Goal: Task Accomplishment & Management: Manage account settings

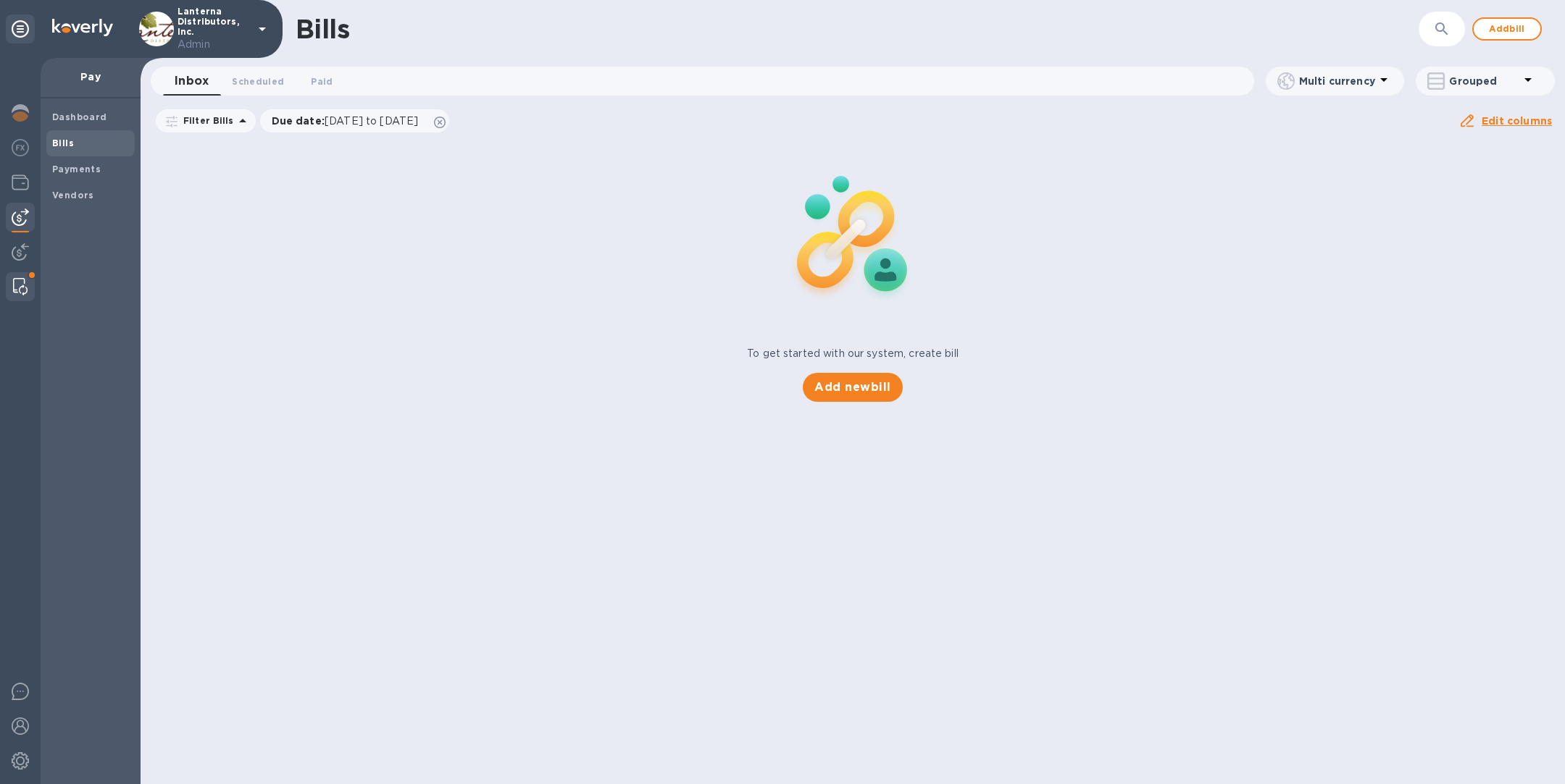
click at [11, 289] on div at bounding box center [21, 287] width 26 height 29
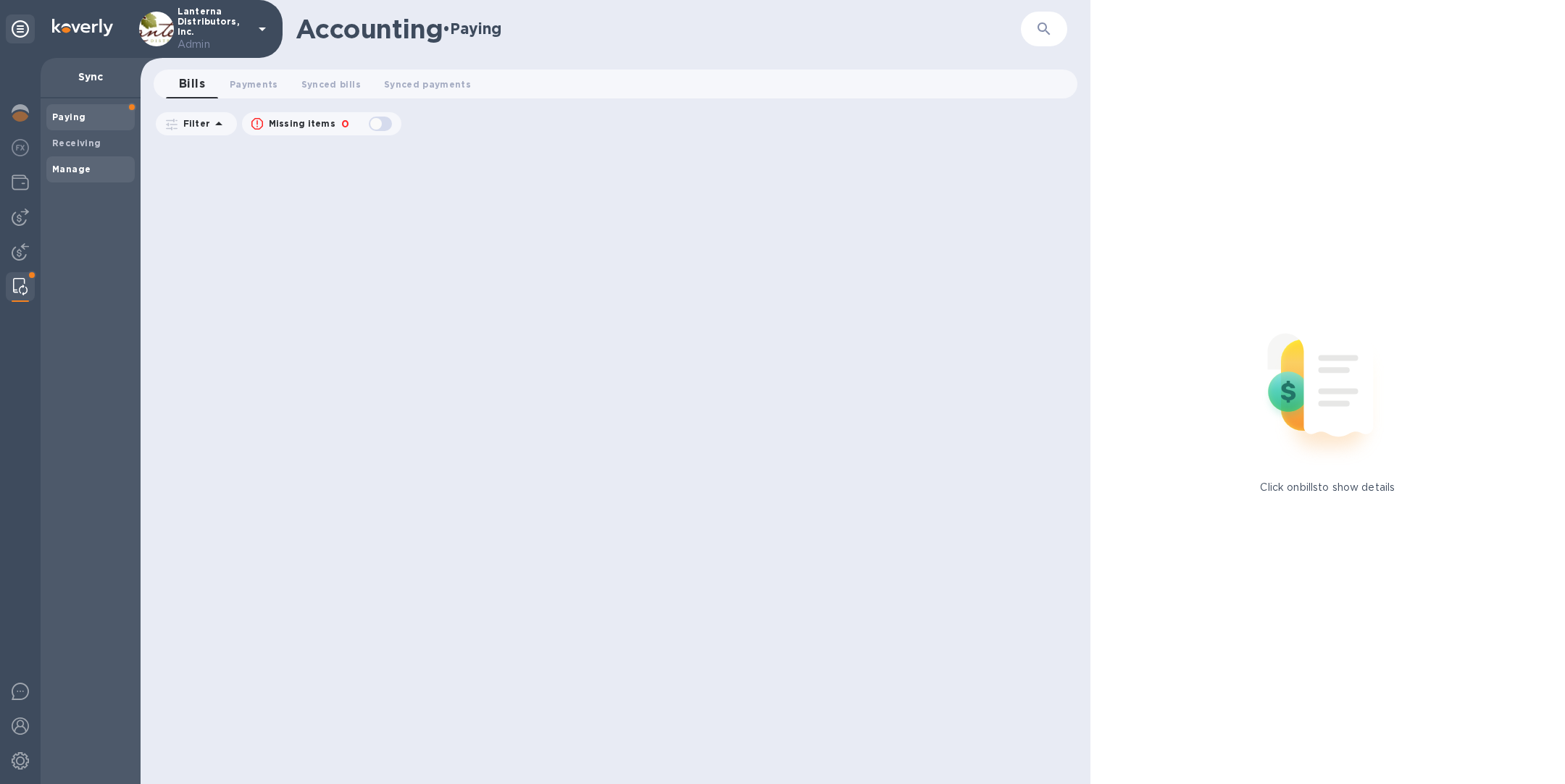
click at [99, 167] on span "Manage" at bounding box center [91, 170] width 77 height 15
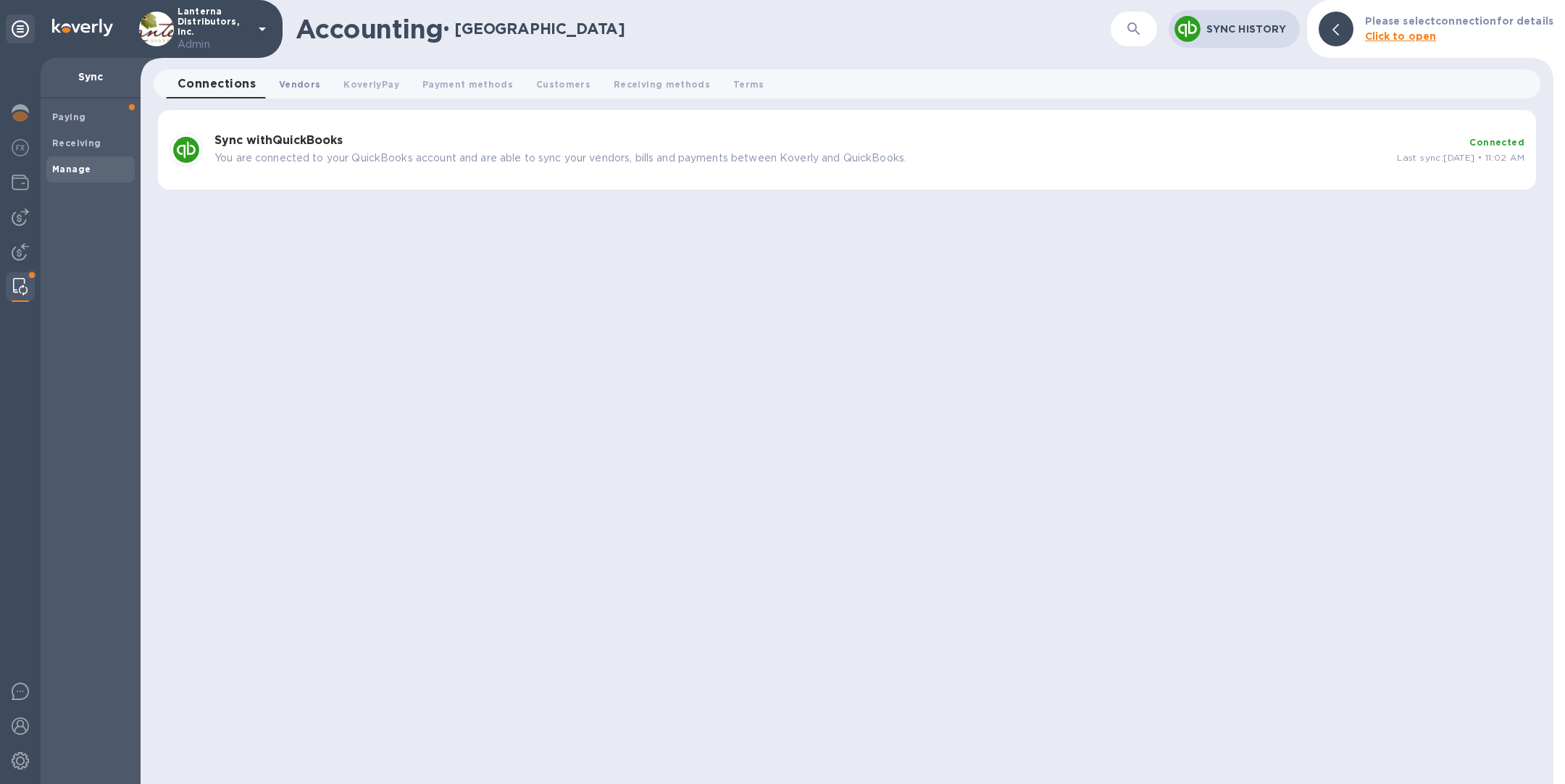
click at [302, 86] on span "Vendors 0" at bounding box center [300, 84] width 41 height 15
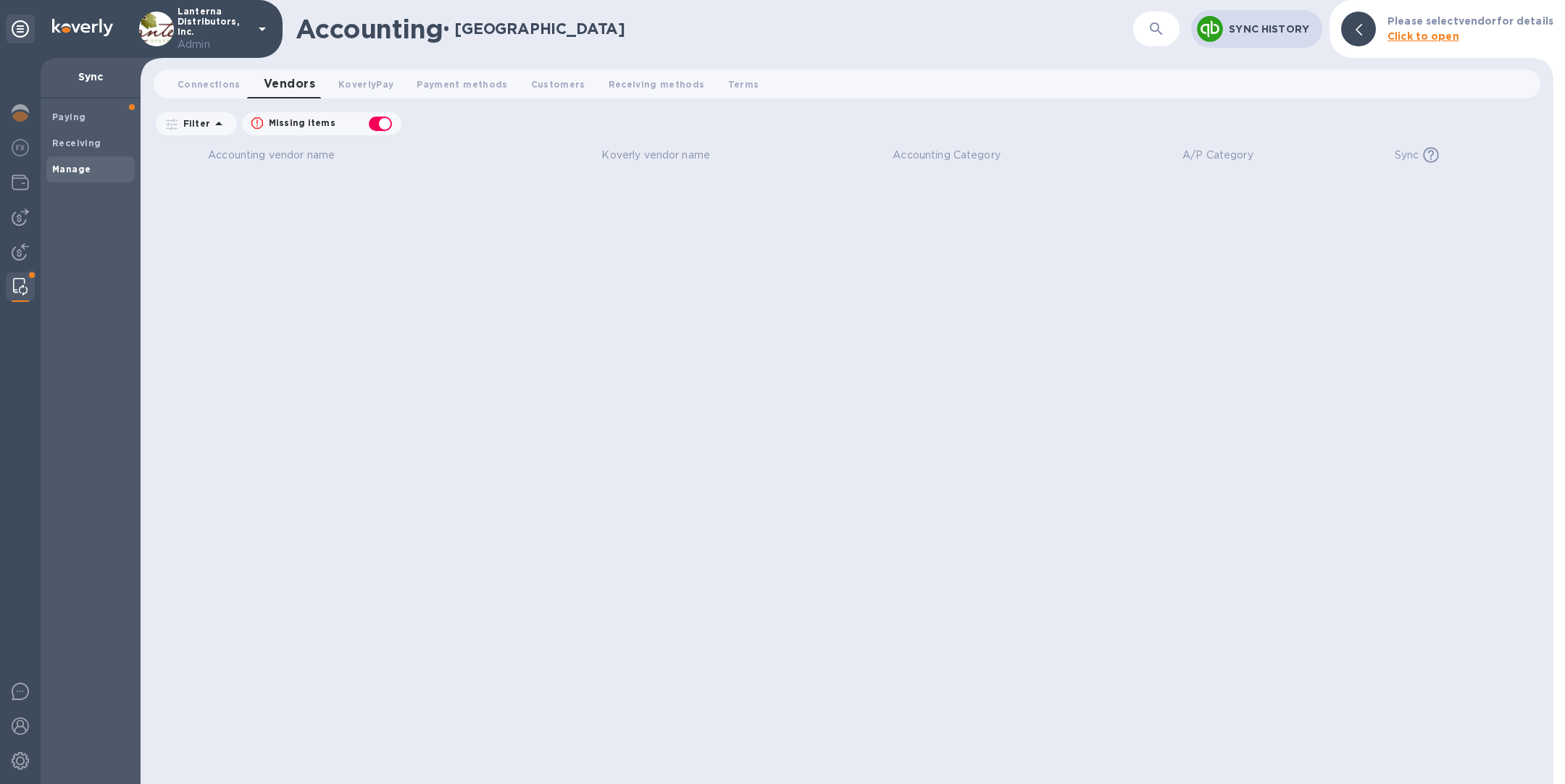
checkbox input "false"
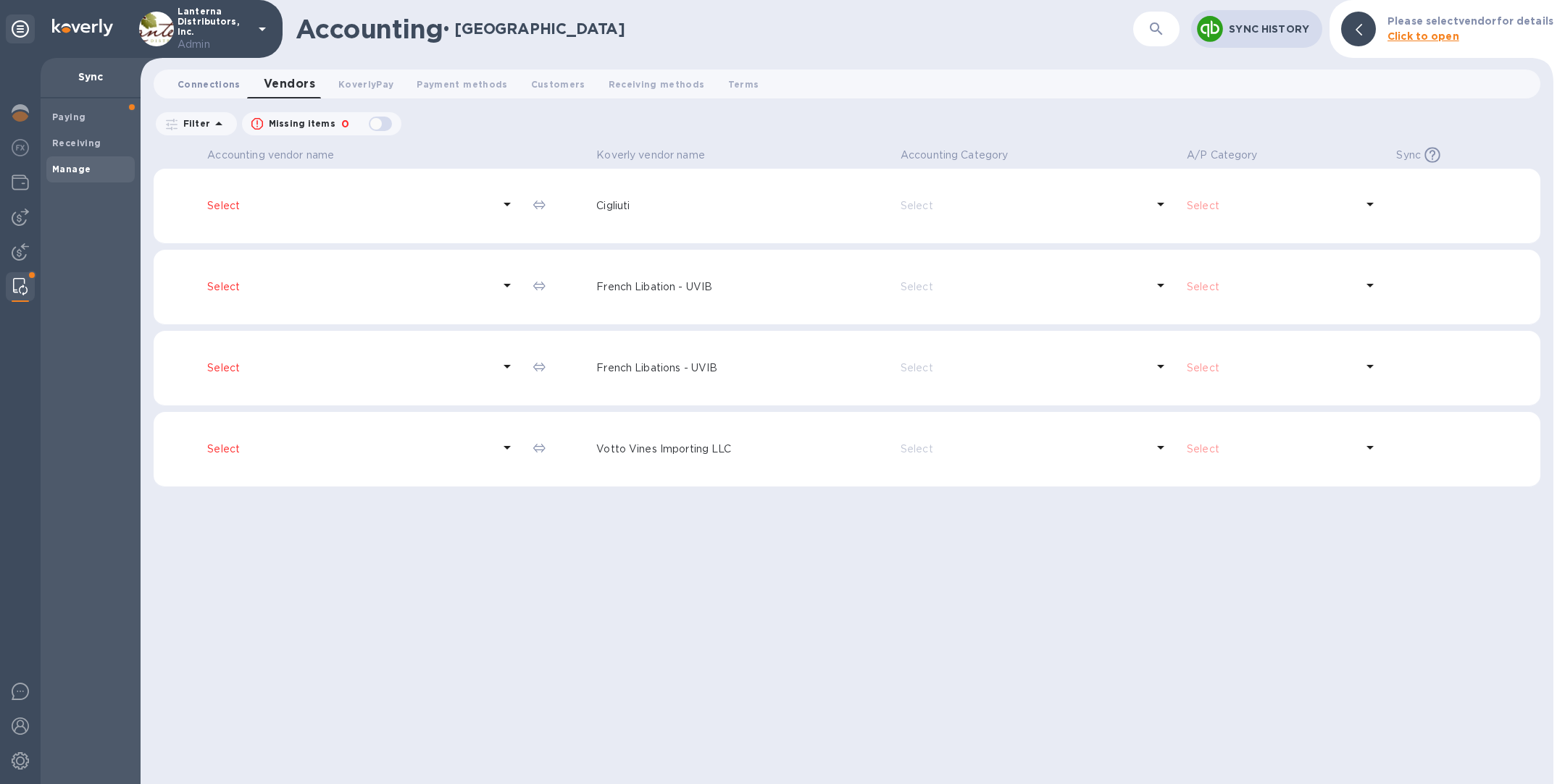
click at [204, 79] on span "Connections 0" at bounding box center [209, 84] width 63 height 15
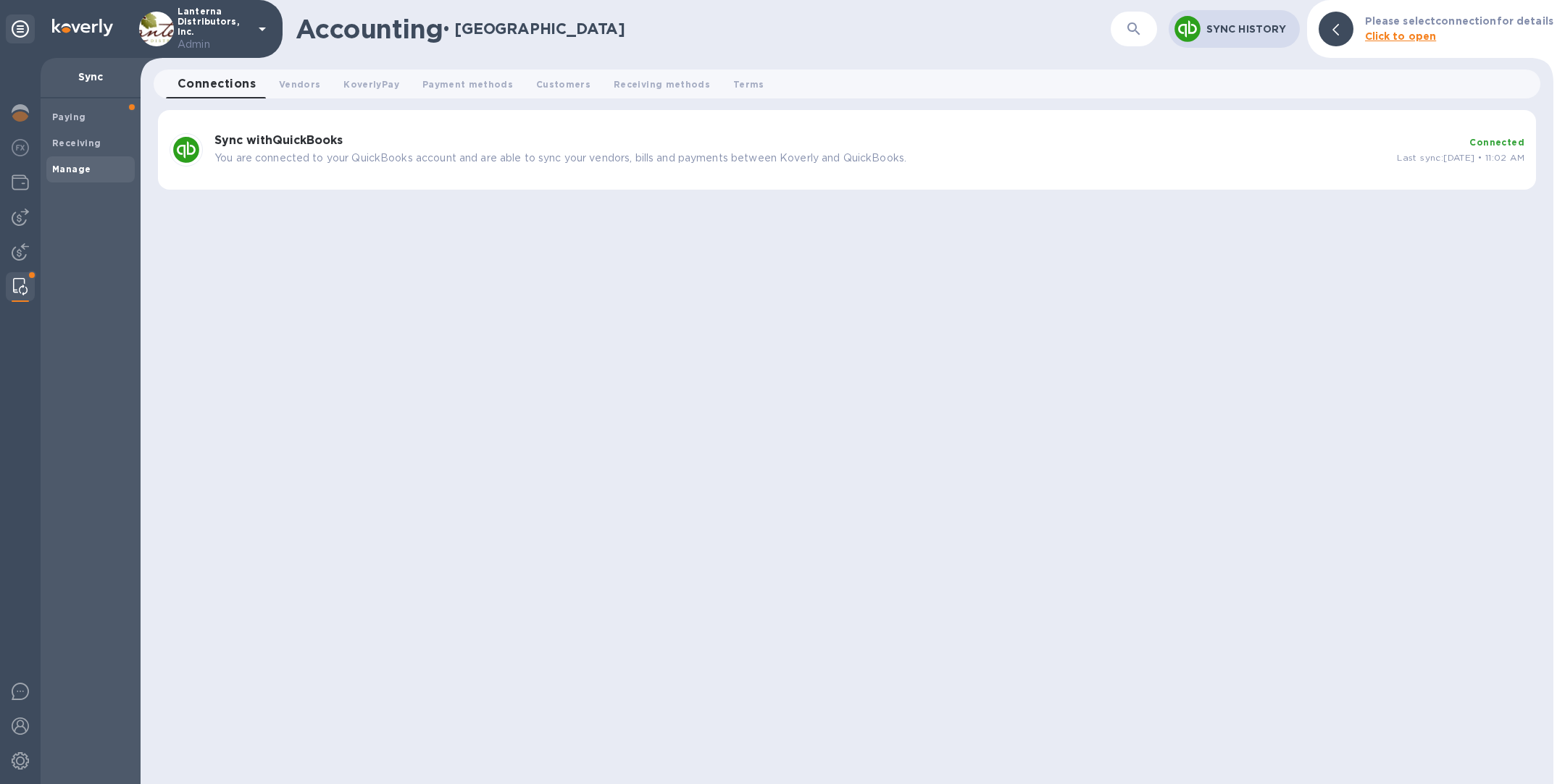
click at [599, 183] on div "Sync with QuickBooks You are connected to your QuickBooks account and are able …" at bounding box center [847, 149] width 1378 height 79
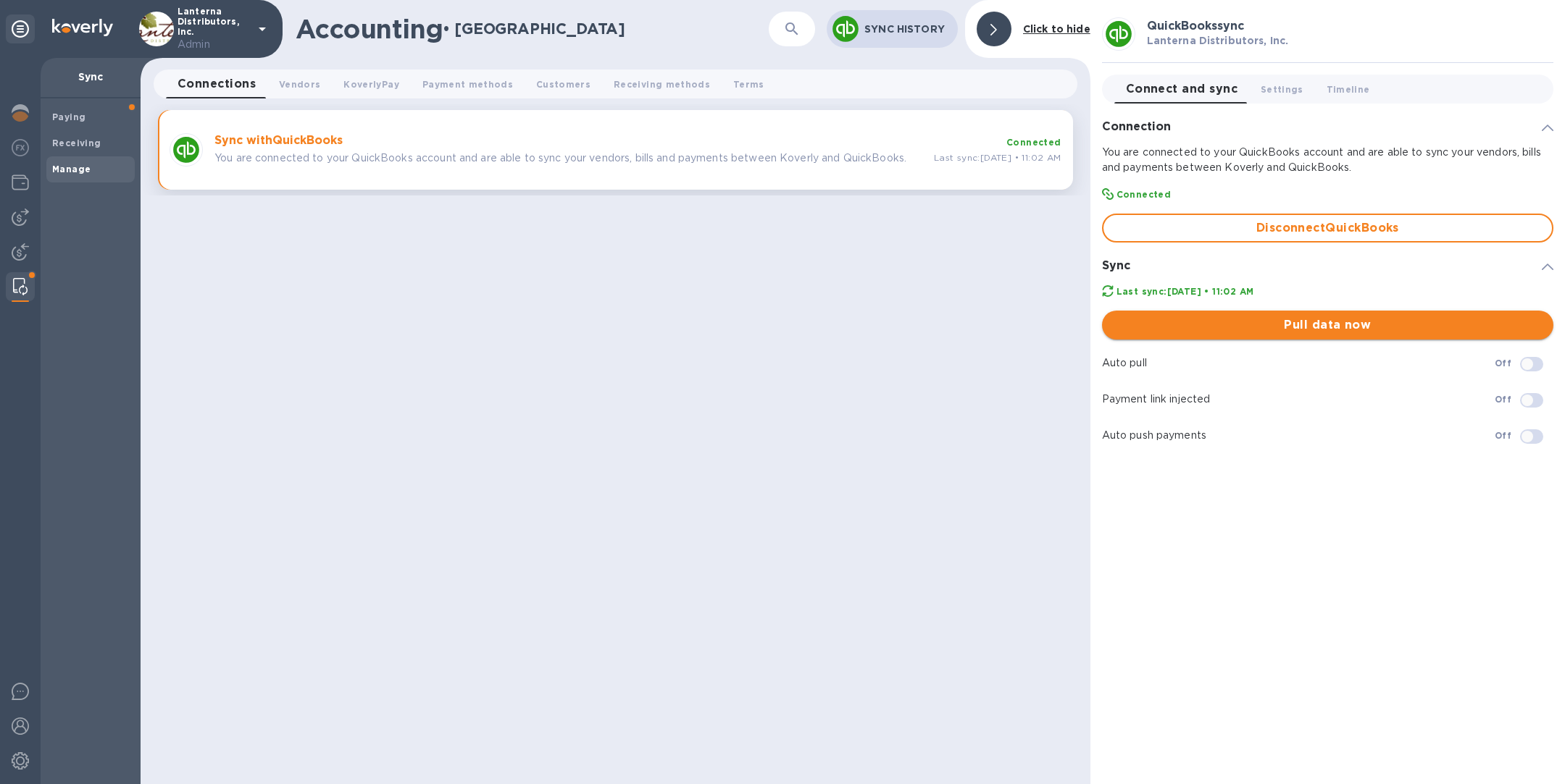
click at [1302, 323] on span "Pull data now" at bounding box center [1328, 325] width 429 height 18
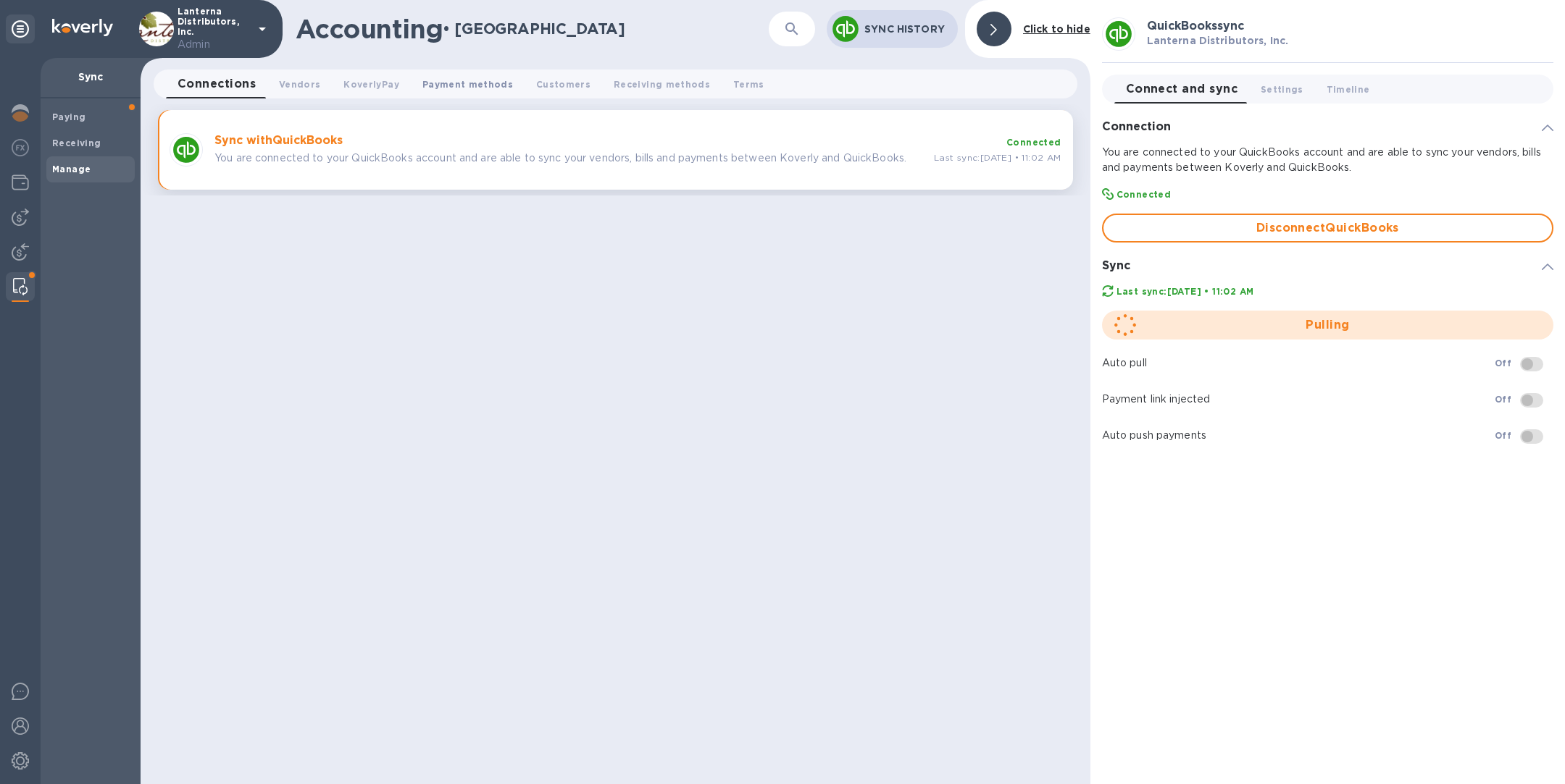
click at [455, 84] on span "Payment methods 0" at bounding box center [467, 84] width 91 height 15
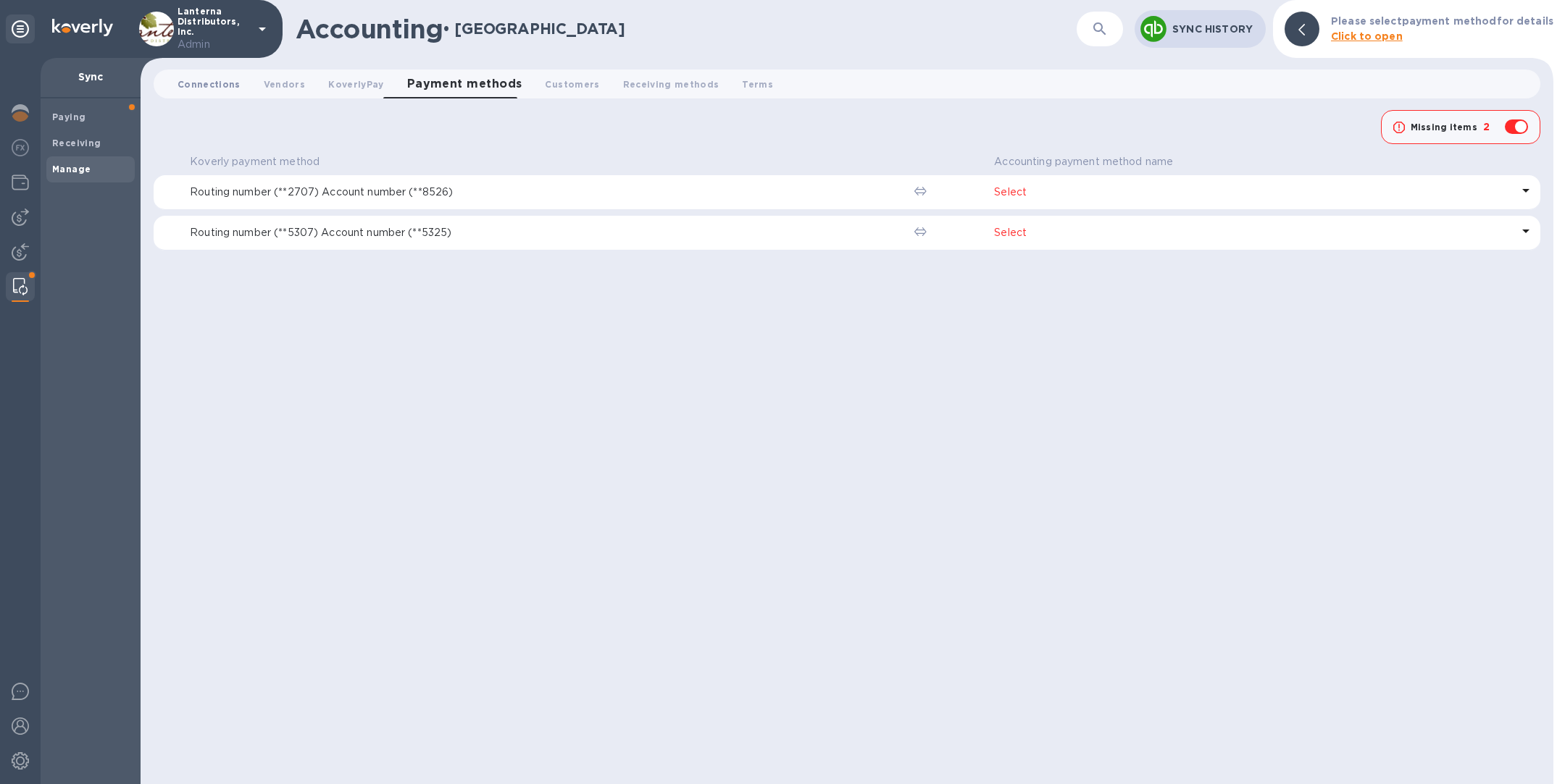
click at [206, 84] on span "Connections 0" at bounding box center [209, 84] width 63 height 15
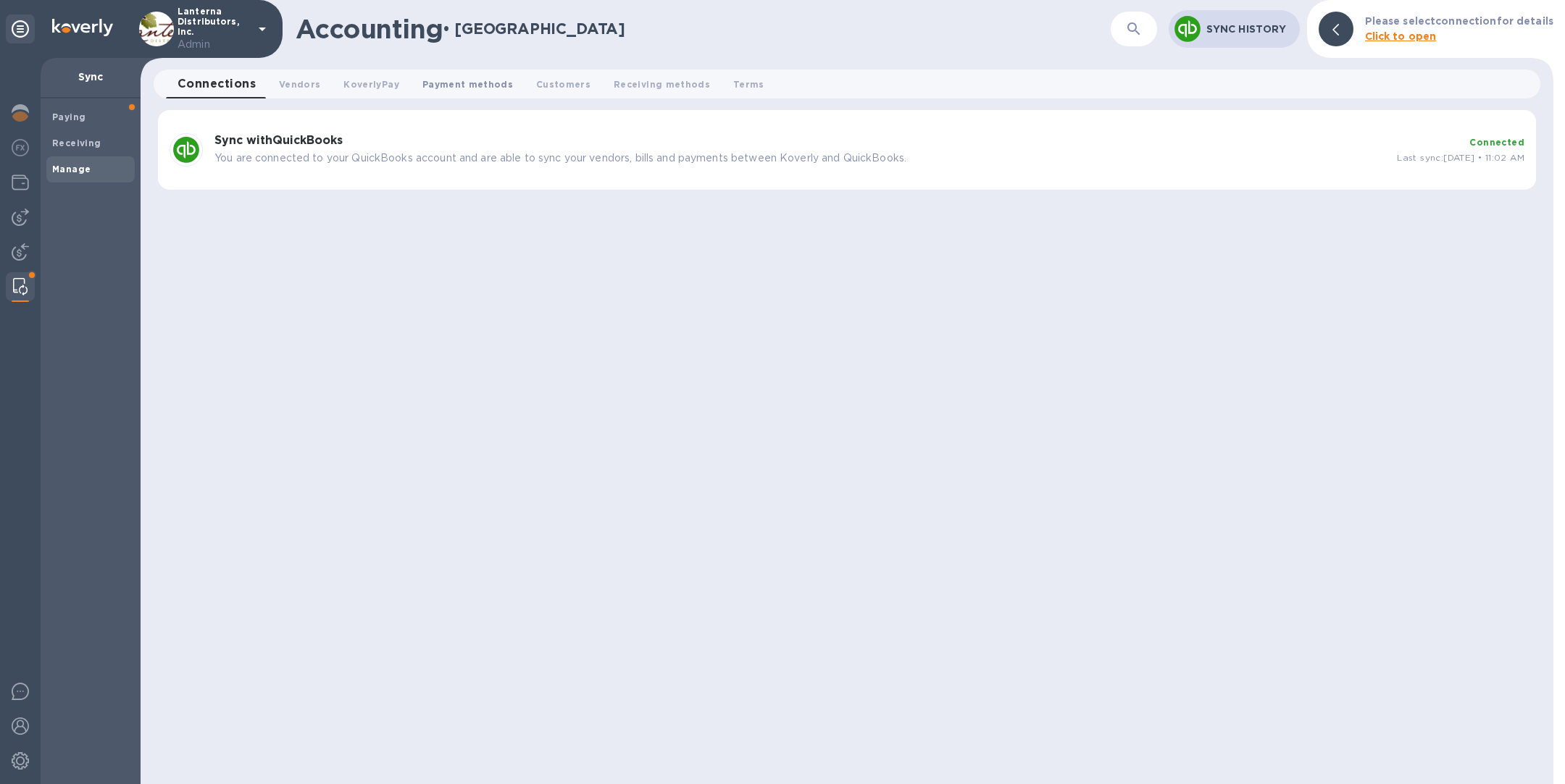
click at [425, 85] on span "Payment methods 0" at bounding box center [467, 84] width 91 height 15
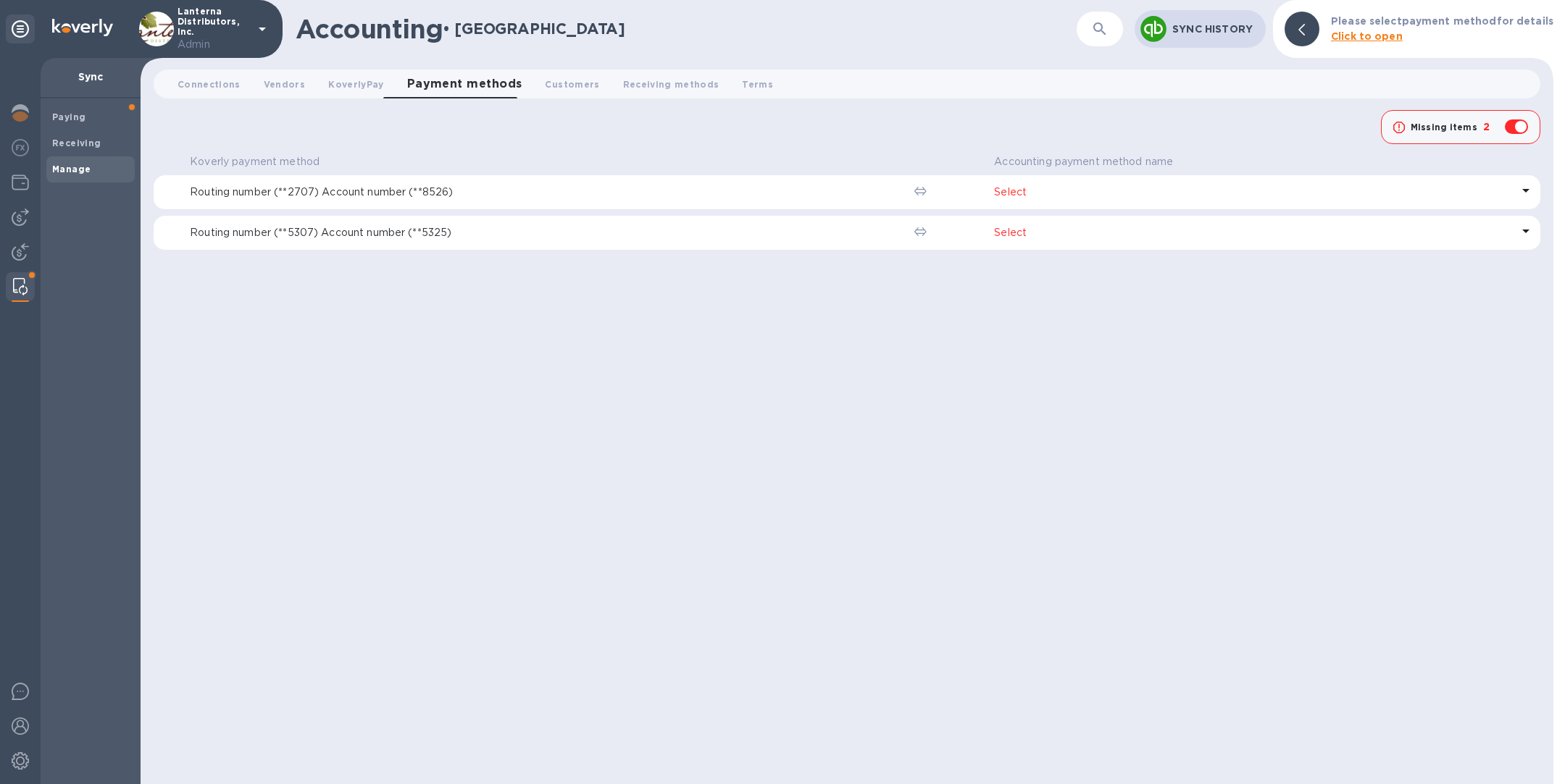
click at [1047, 190] on p "Select" at bounding box center [1253, 192] width 517 height 15
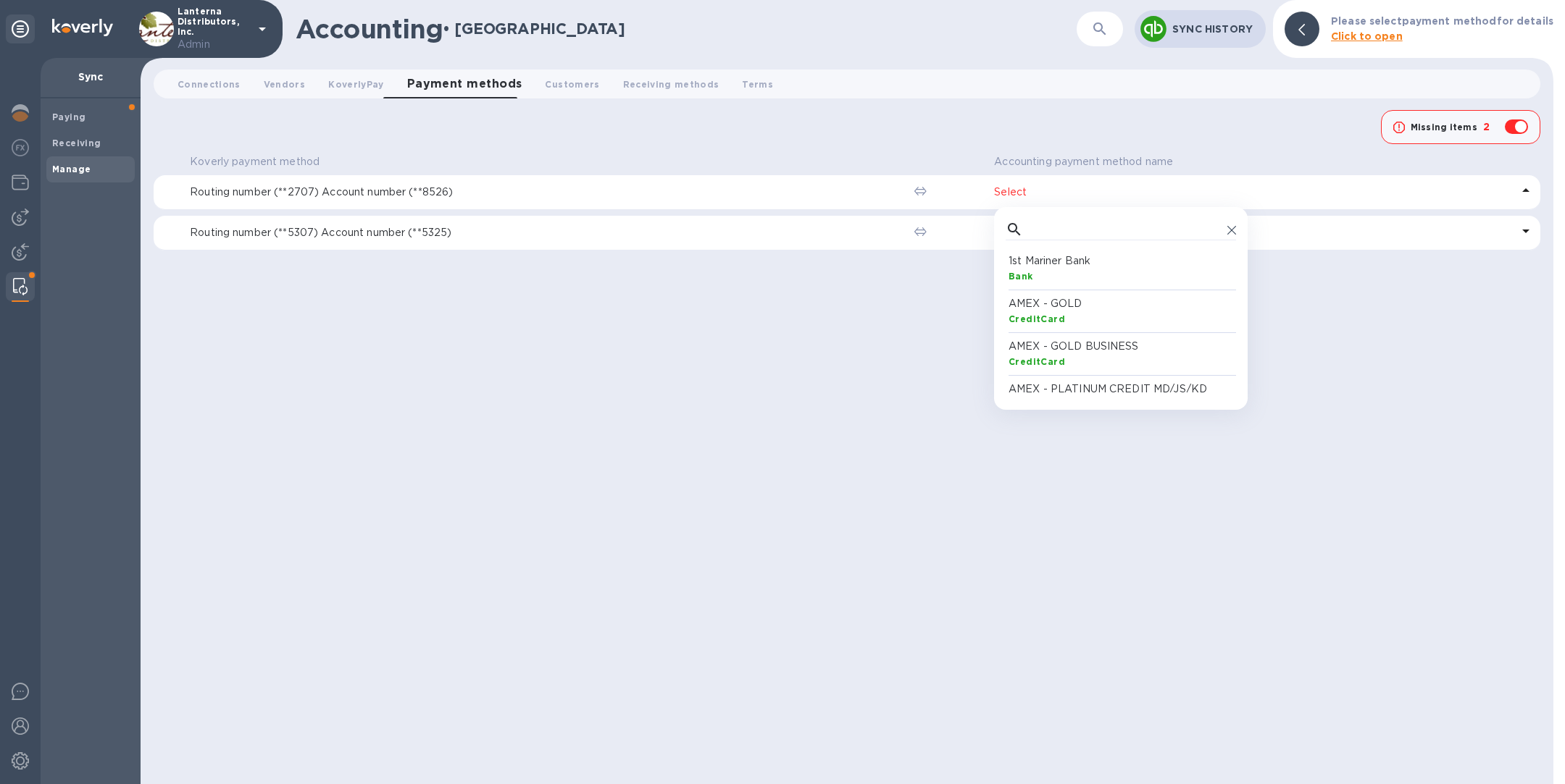
scroll to position [127, 225]
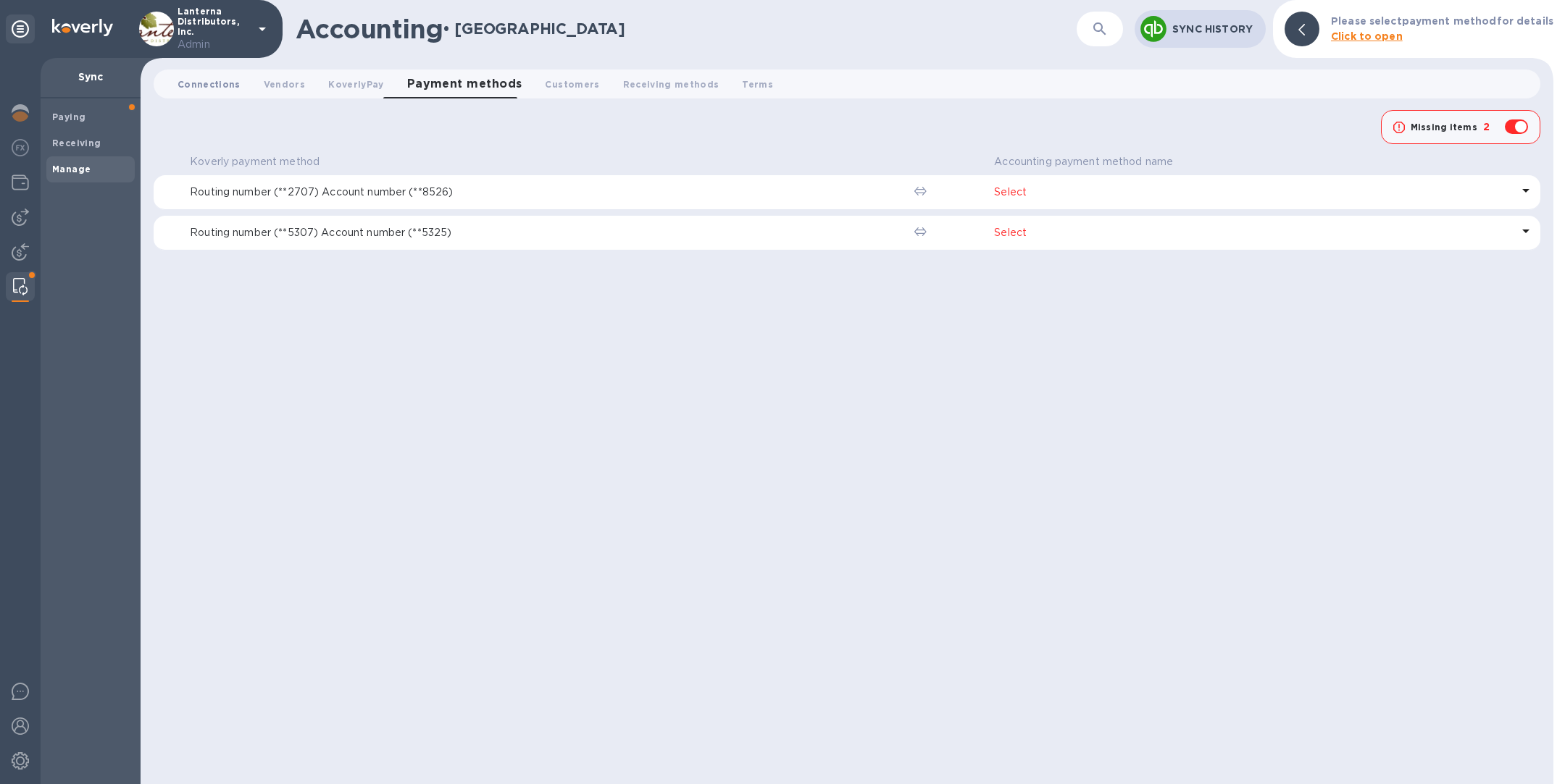
click at [225, 81] on span "Connections 0" at bounding box center [209, 84] width 63 height 15
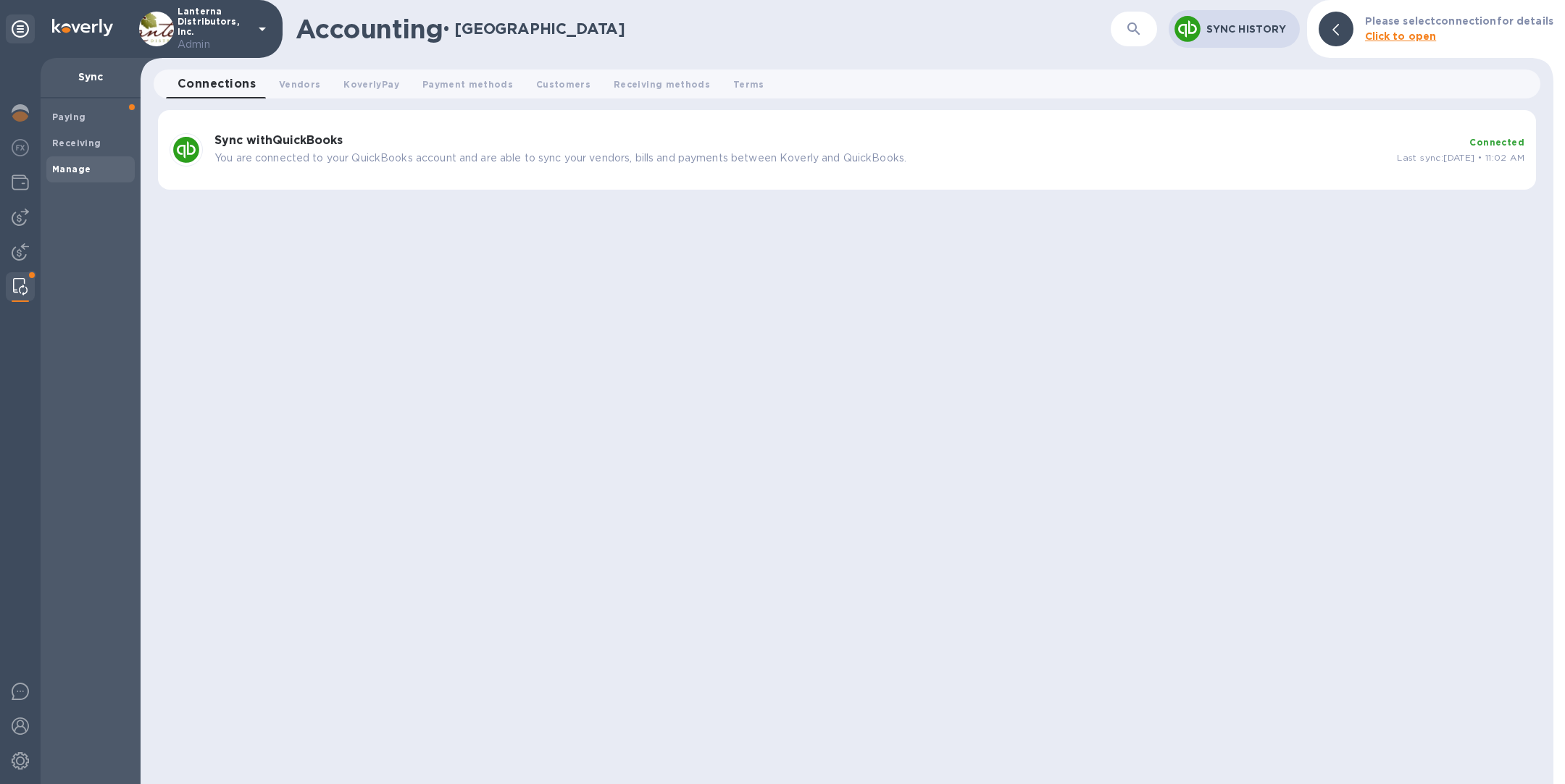
click at [628, 133] on div "Sync with QuickBooks You are connected to your QuickBooks account and are able …" at bounding box center [799, 149] width 1182 height 44
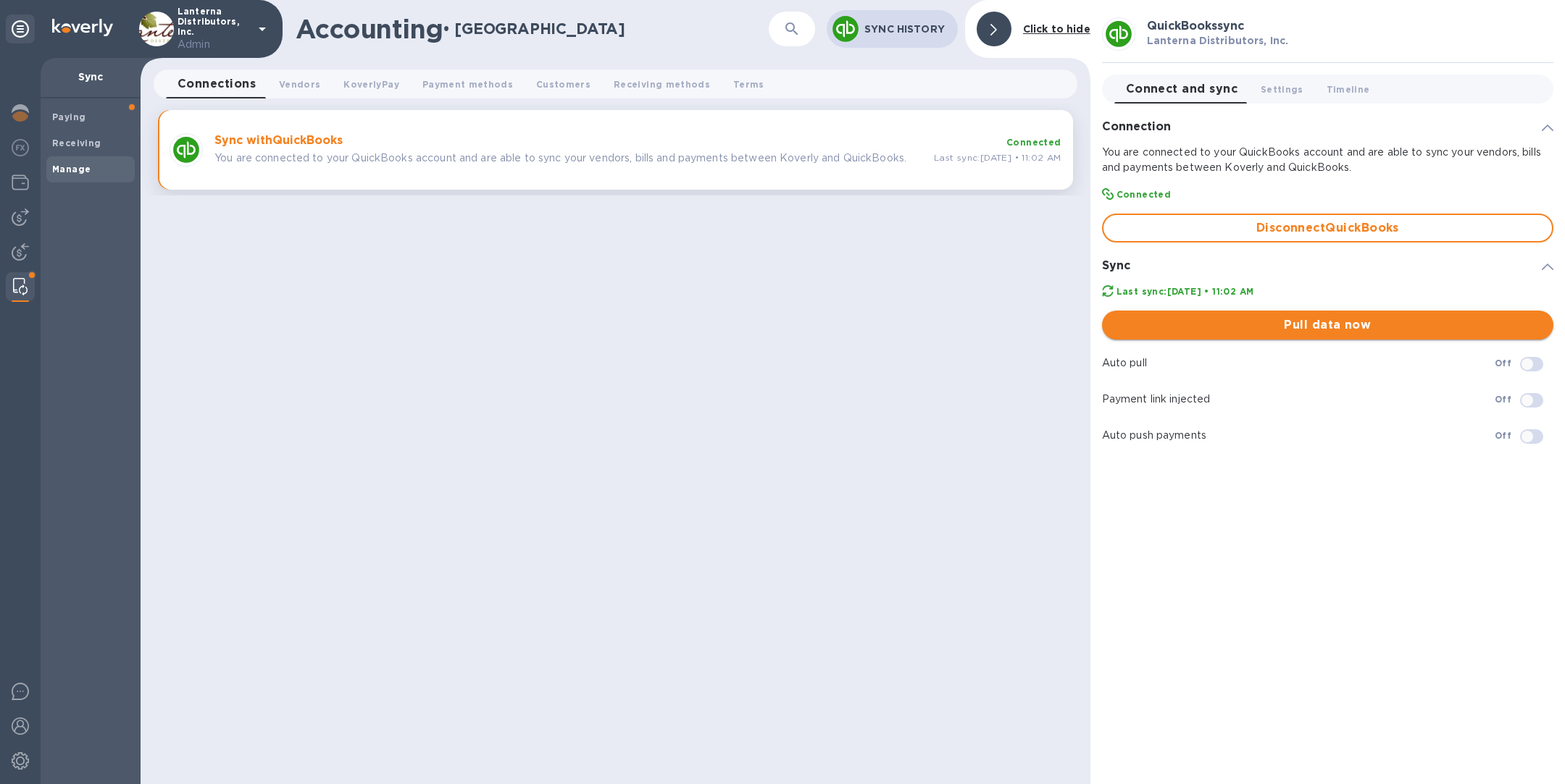
click at [1264, 325] on span "Pull data now" at bounding box center [1328, 325] width 429 height 18
click at [289, 82] on span "Vendors 0" at bounding box center [300, 84] width 41 height 15
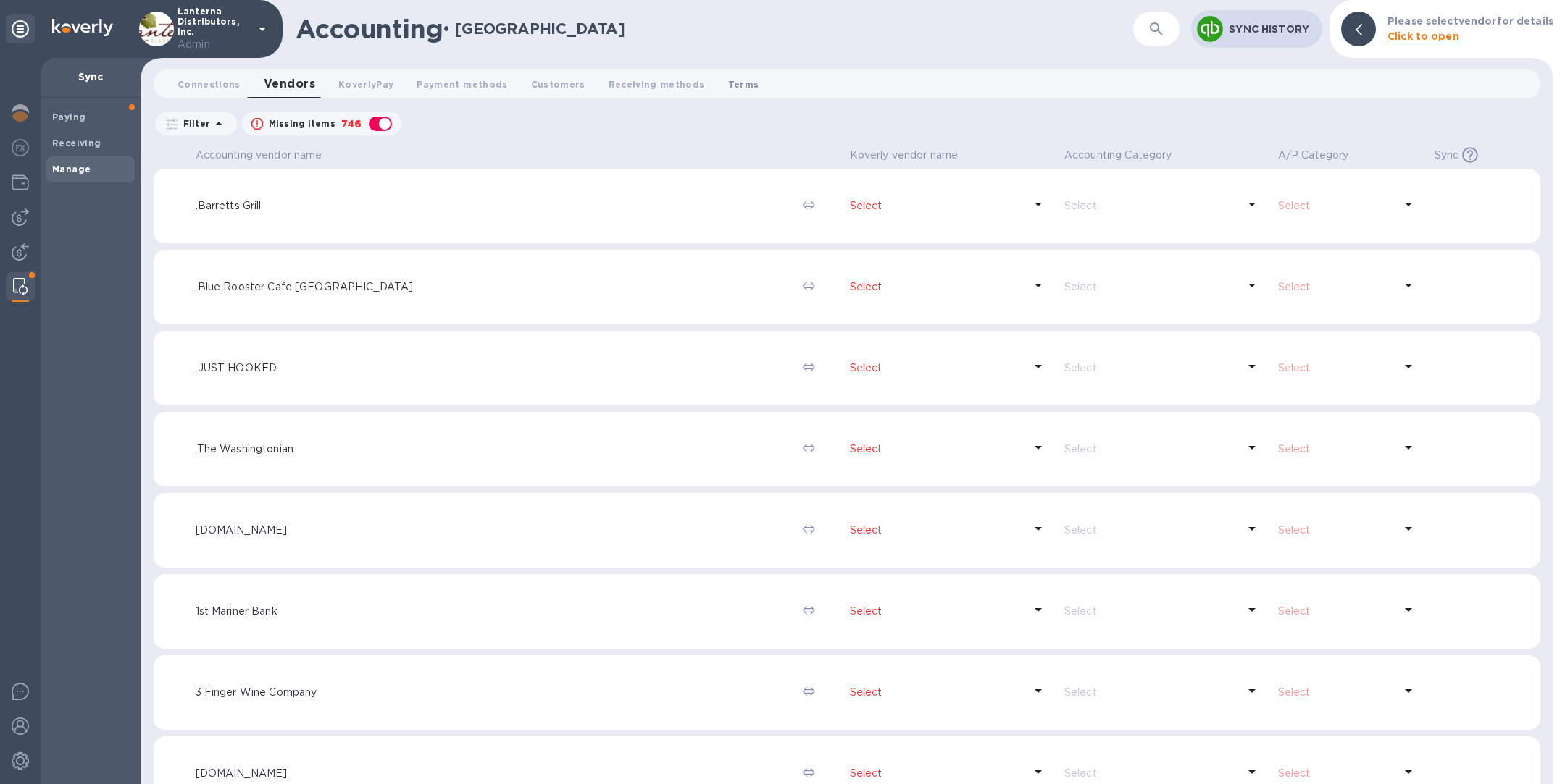
click at [728, 82] on span "Terms 0" at bounding box center [743, 84] width 31 height 15
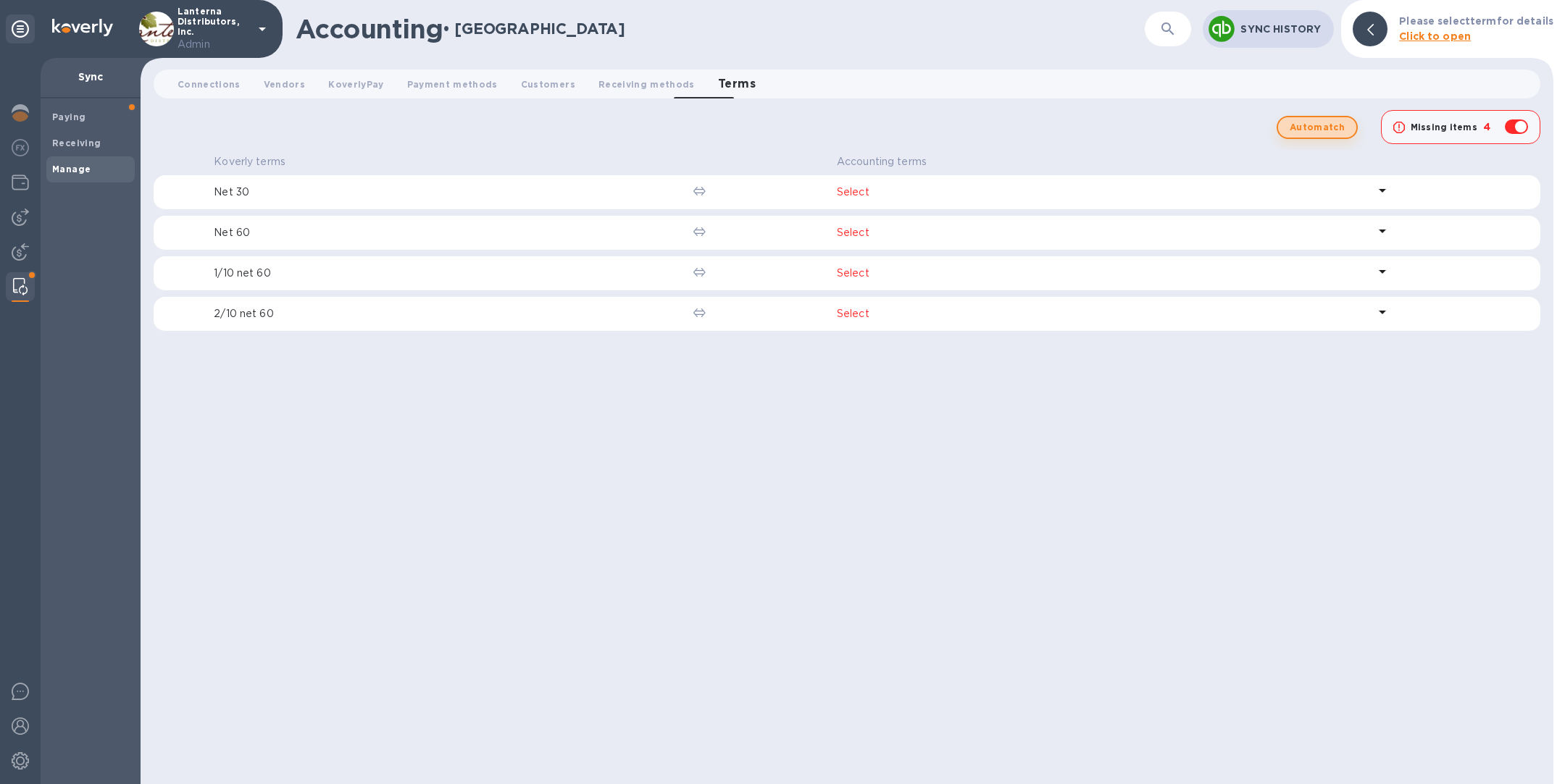
click at [1324, 125] on span "Automatch" at bounding box center [1317, 127] width 55 height 18
click at [351, 80] on span "KoverlyPay 0" at bounding box center [356, 84] width 55 height 15
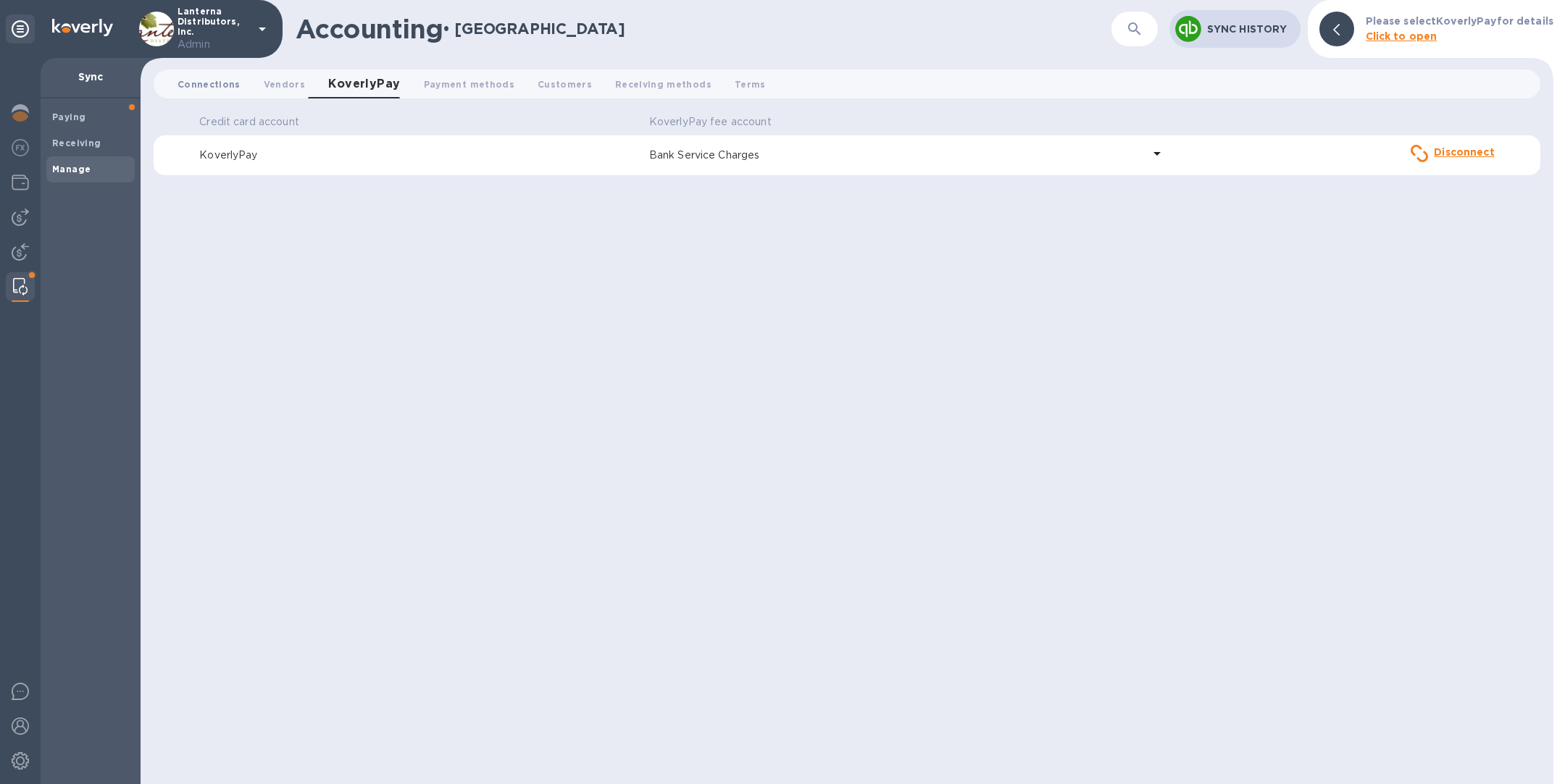
click at [227, 85] on span "Connections 0" at bounding box center [209, 84] width 63 height 15
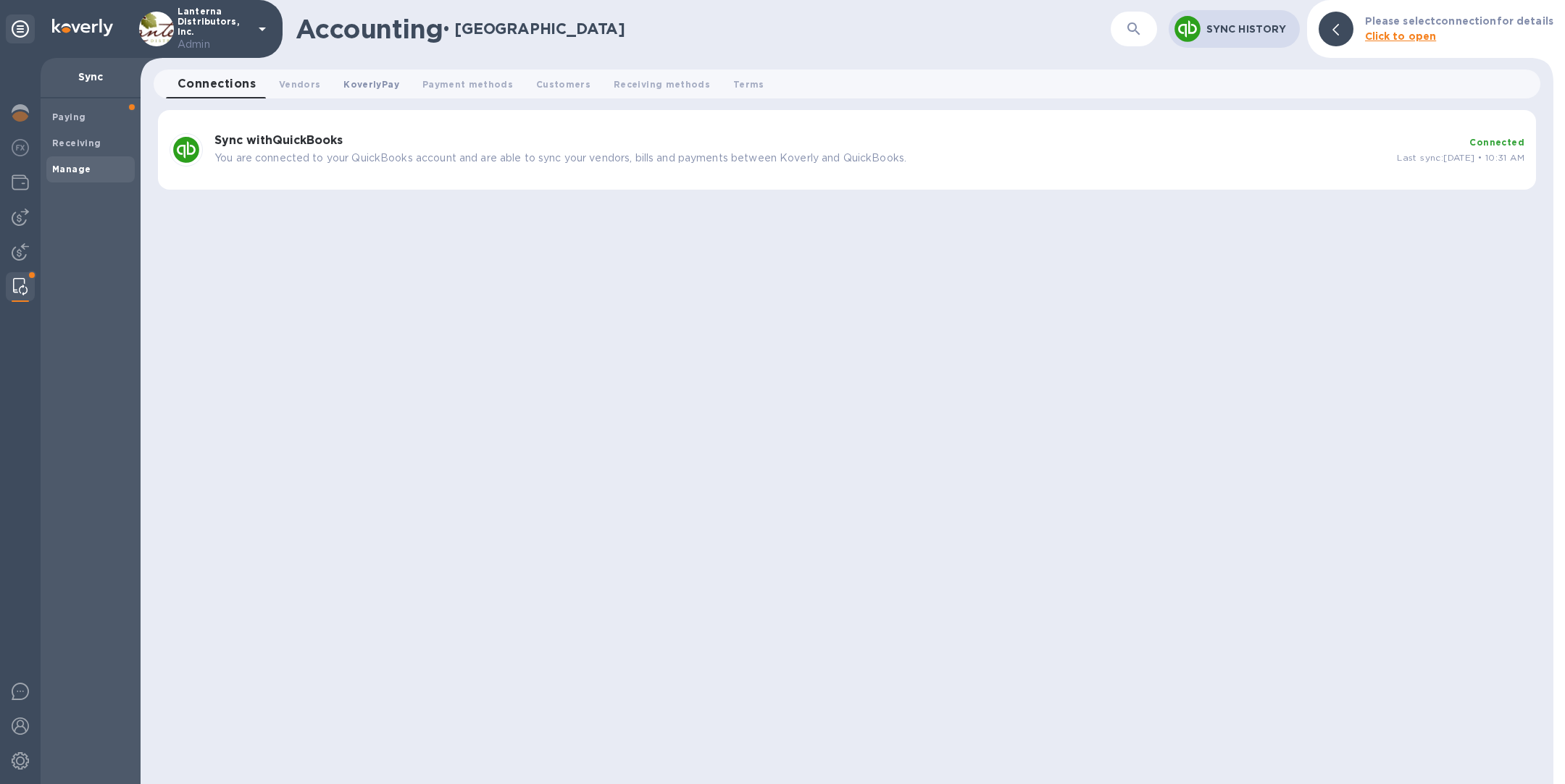
click at [354, 80] on span "KoverlyPay 0" at bounding box center [371, 84] width 55 height 15
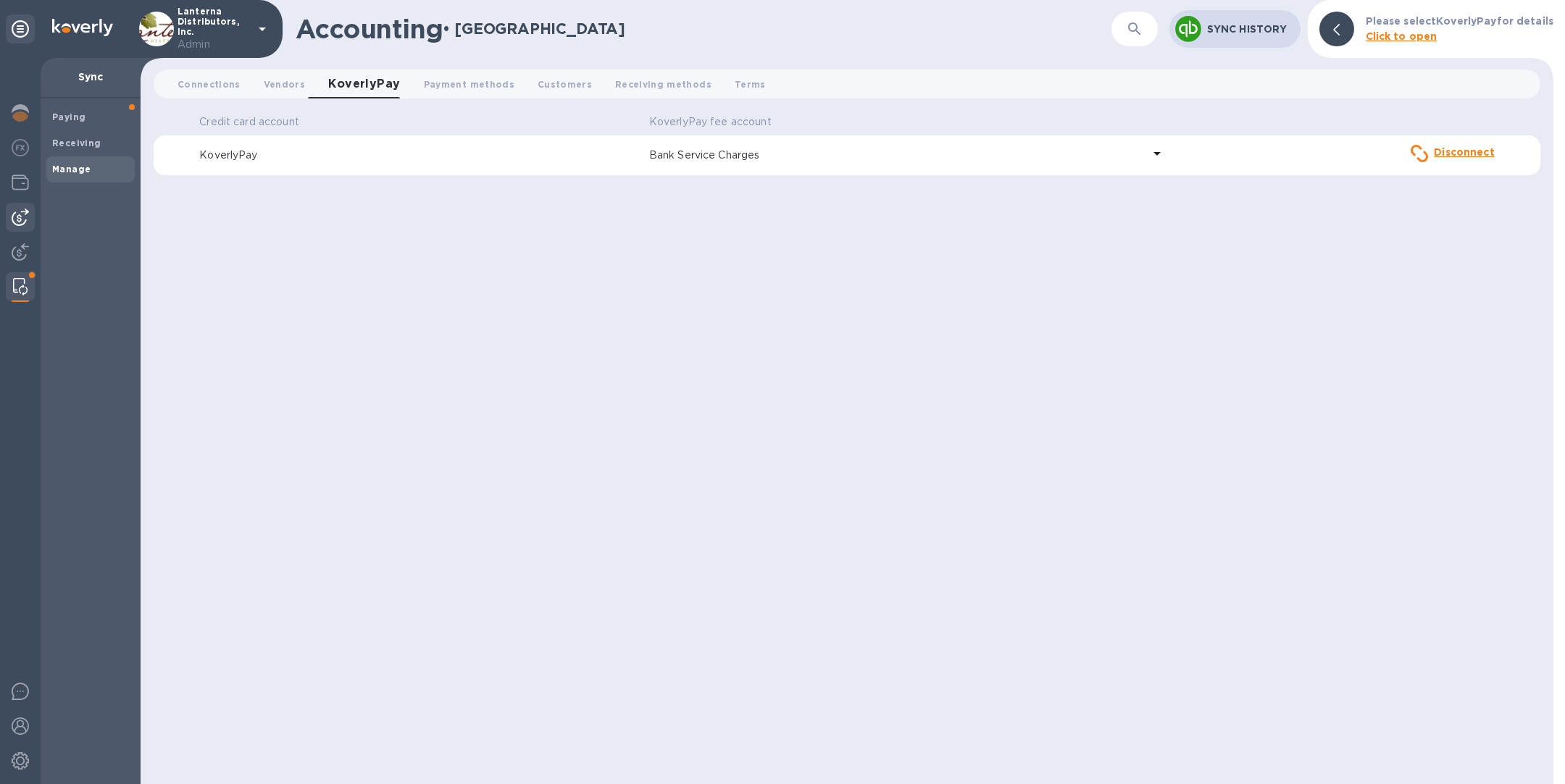
click at [9, 218] on div at bounding box center [20, 217] width 29 height 29
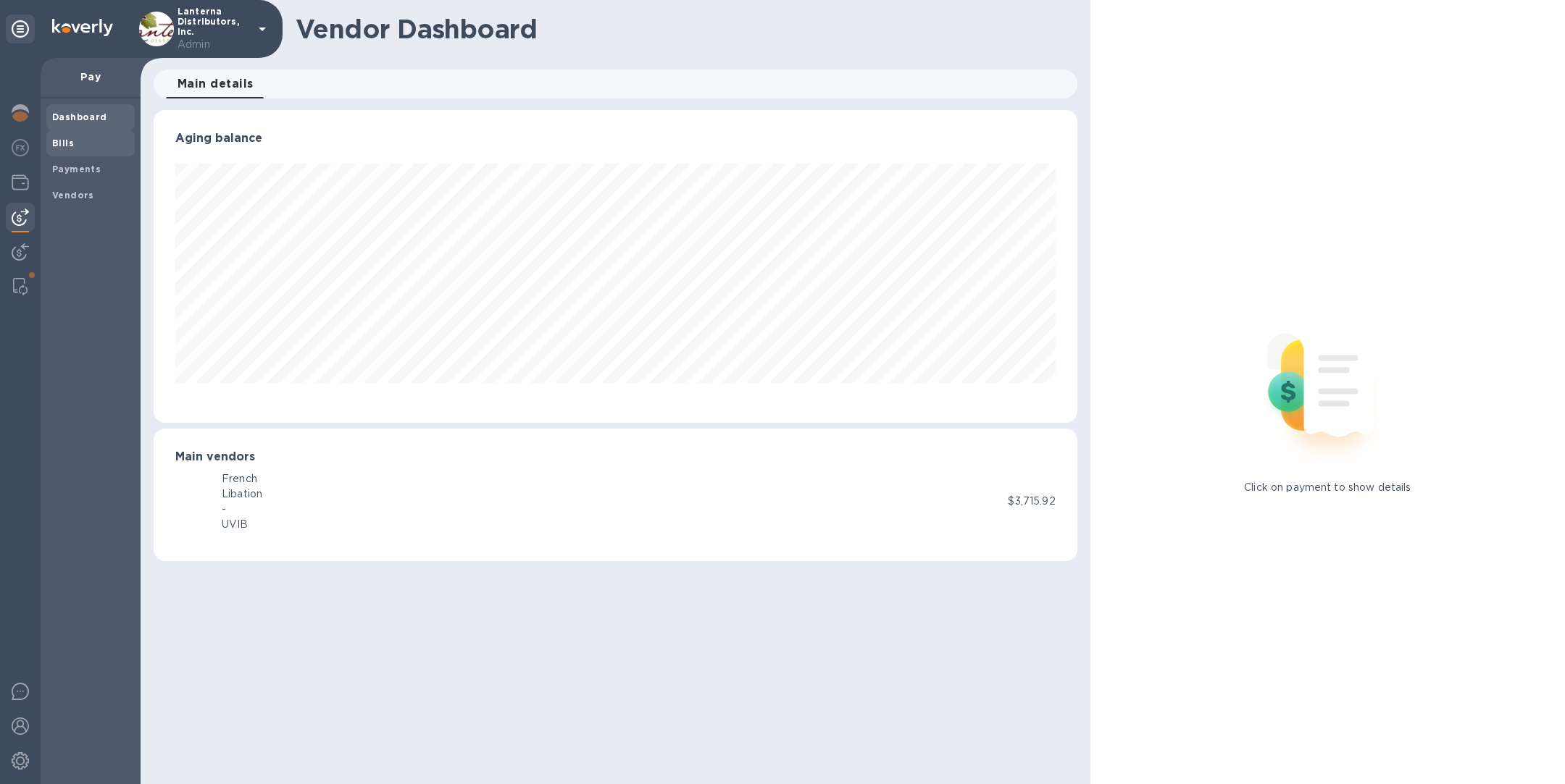
scroll to position [313, 923]
click at [92, 147] on span "Bills" at bounding box center [91, 144] width 77 height 15
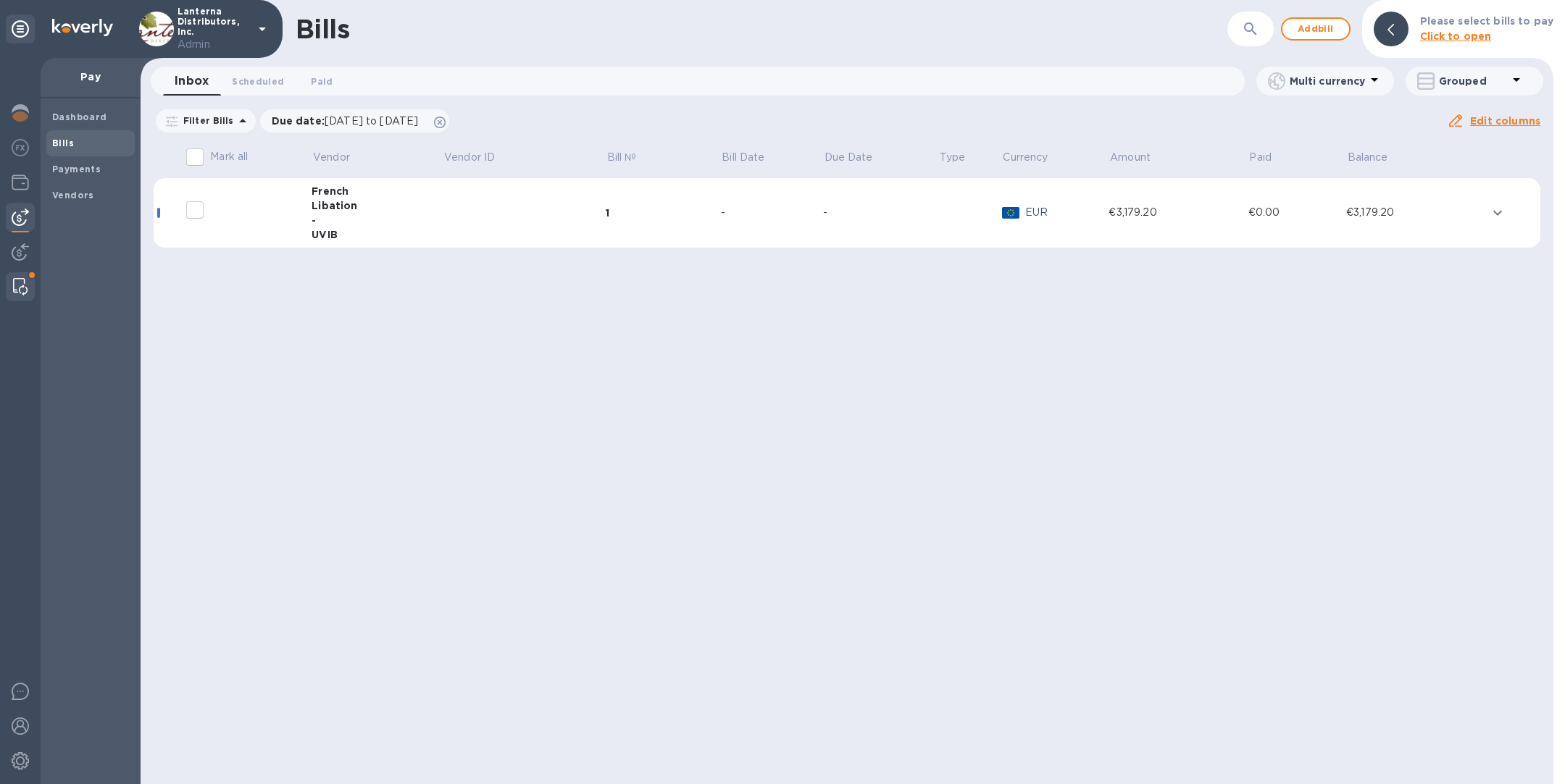
click at [13, 287] on img at bounding box center [21, 287] width 15 height 18
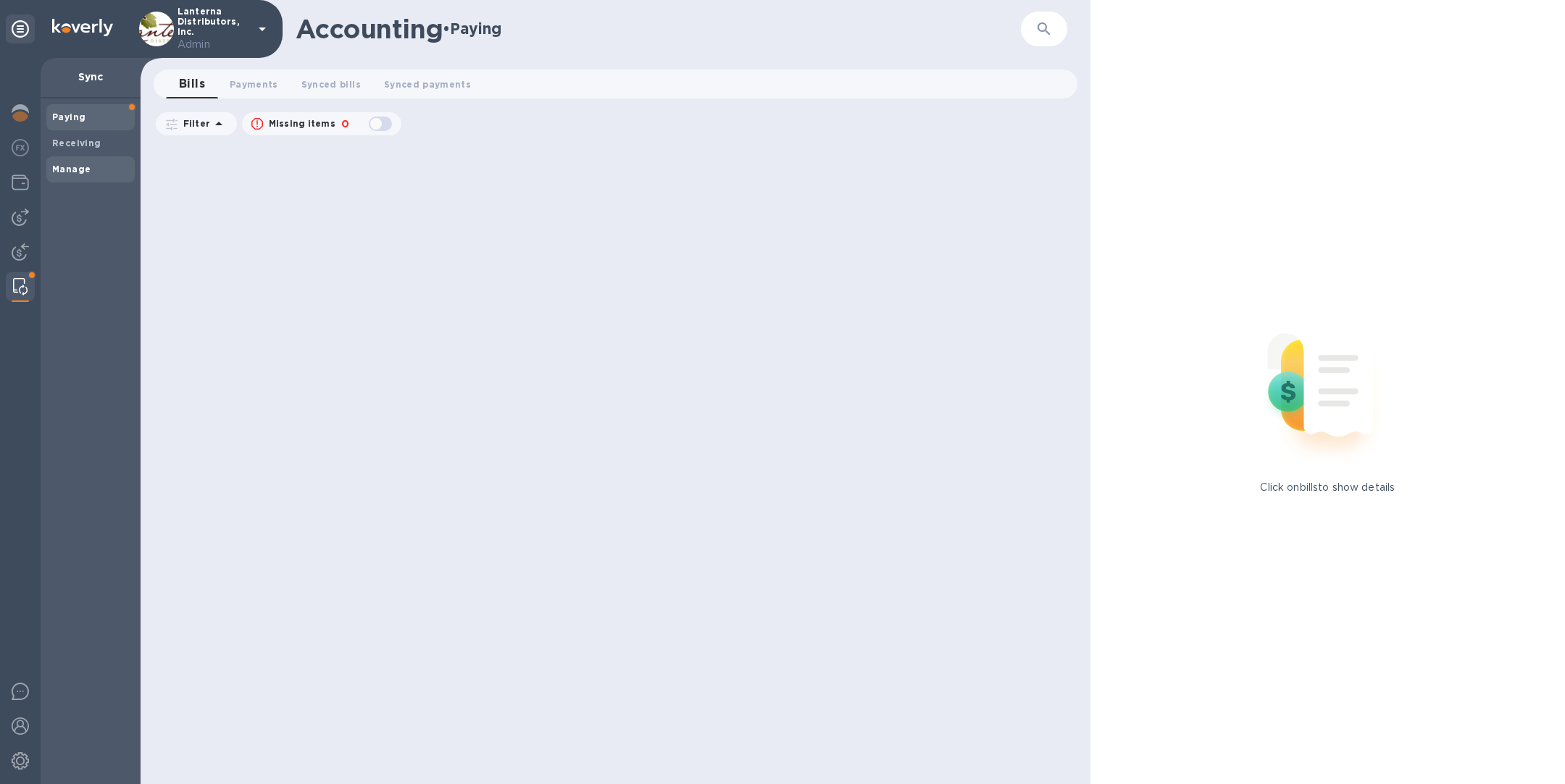
click at [93, 175] on span "Manage" at bounding box center [91, 170] width 77 height 15
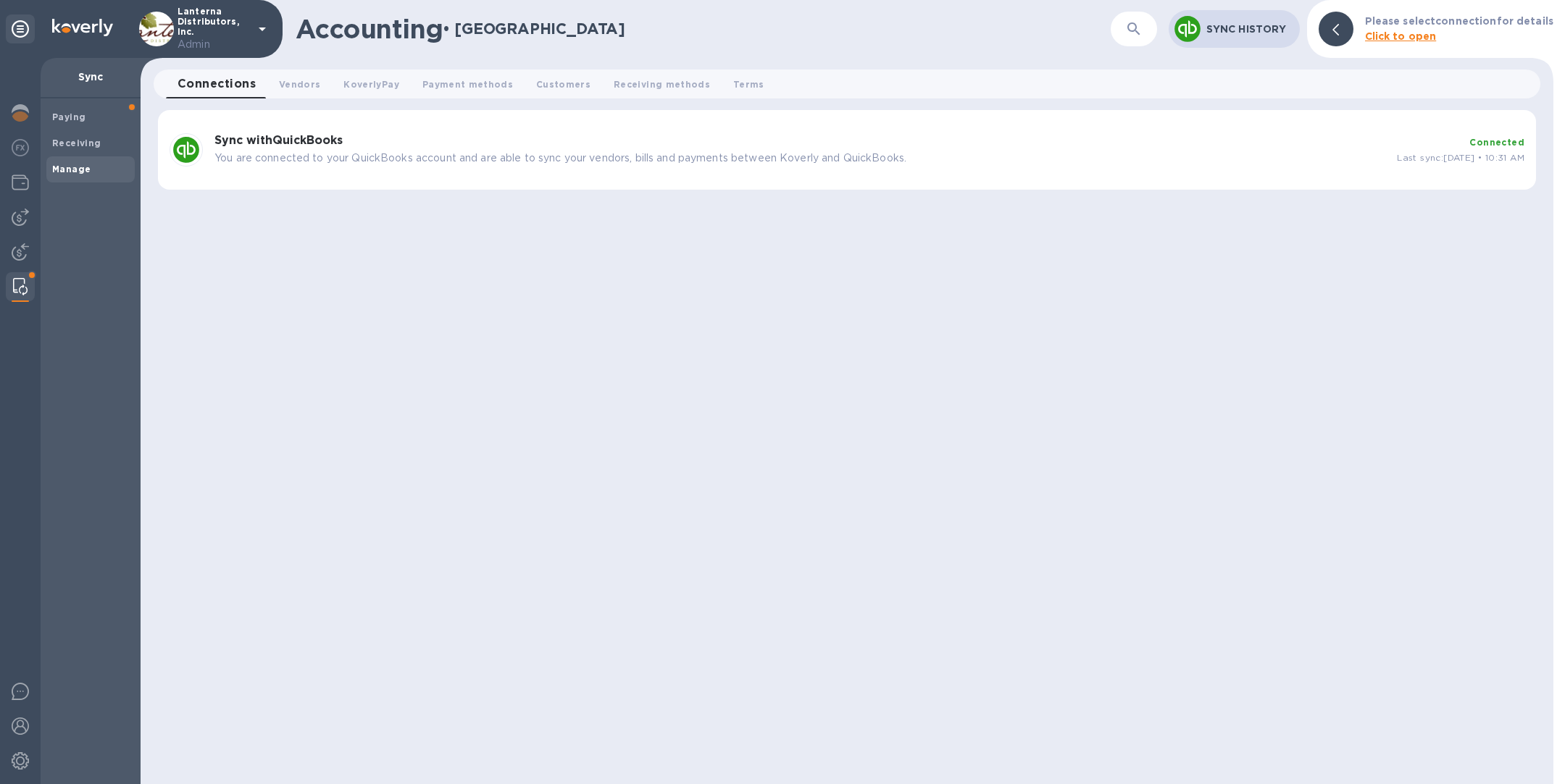
click at [543, 159] on p "You are connected to your QuickBooks account and are able to sync your vendors,…" at bounding box center [800, 158] width 1171 height 15
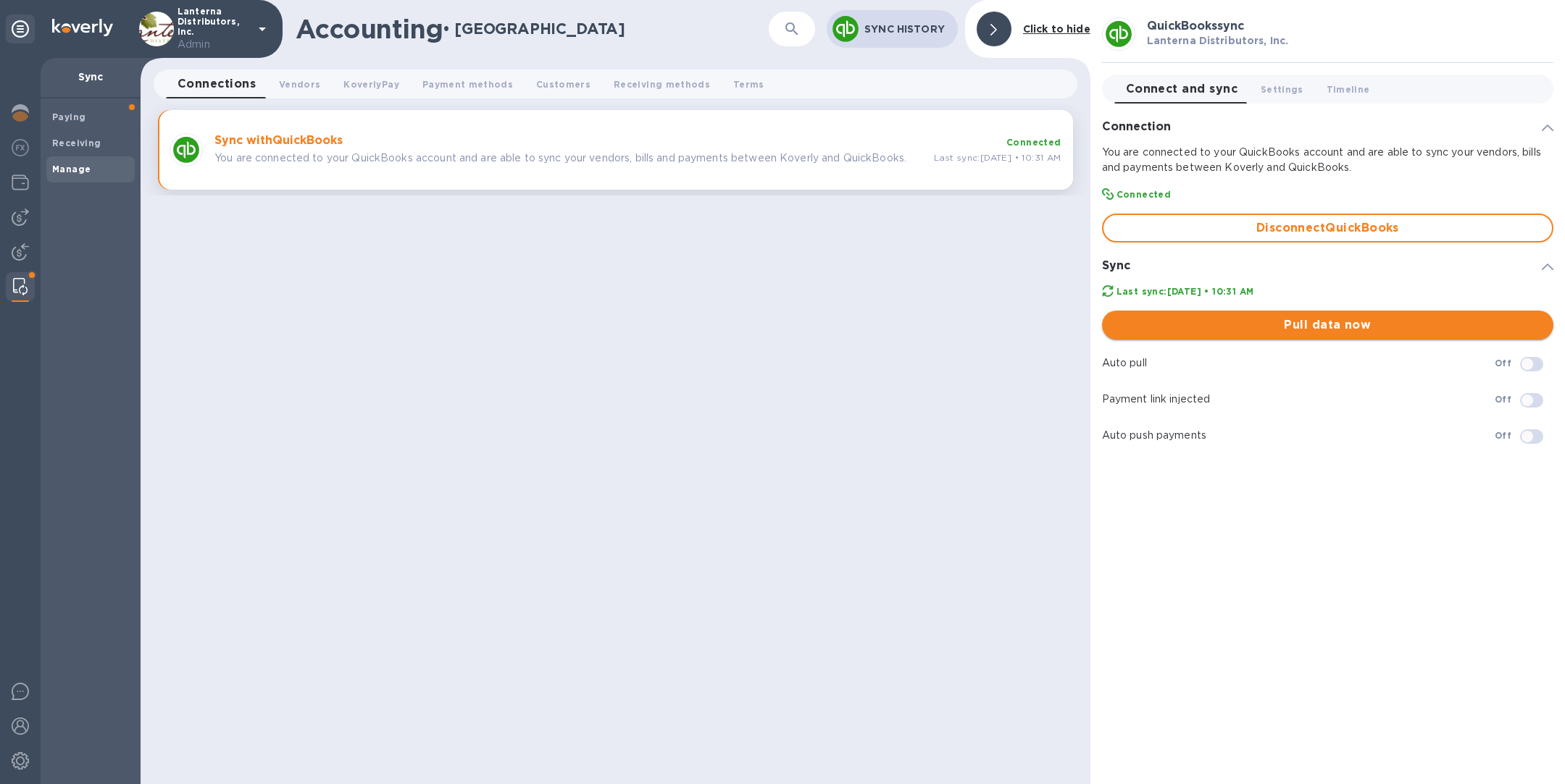
click at [1329, 328] on span "Pull data now" at bounding box center [1328, 325] width 429 height 18
click at [22, 221] on img at bounding box center [20, 217] width 18 height 18
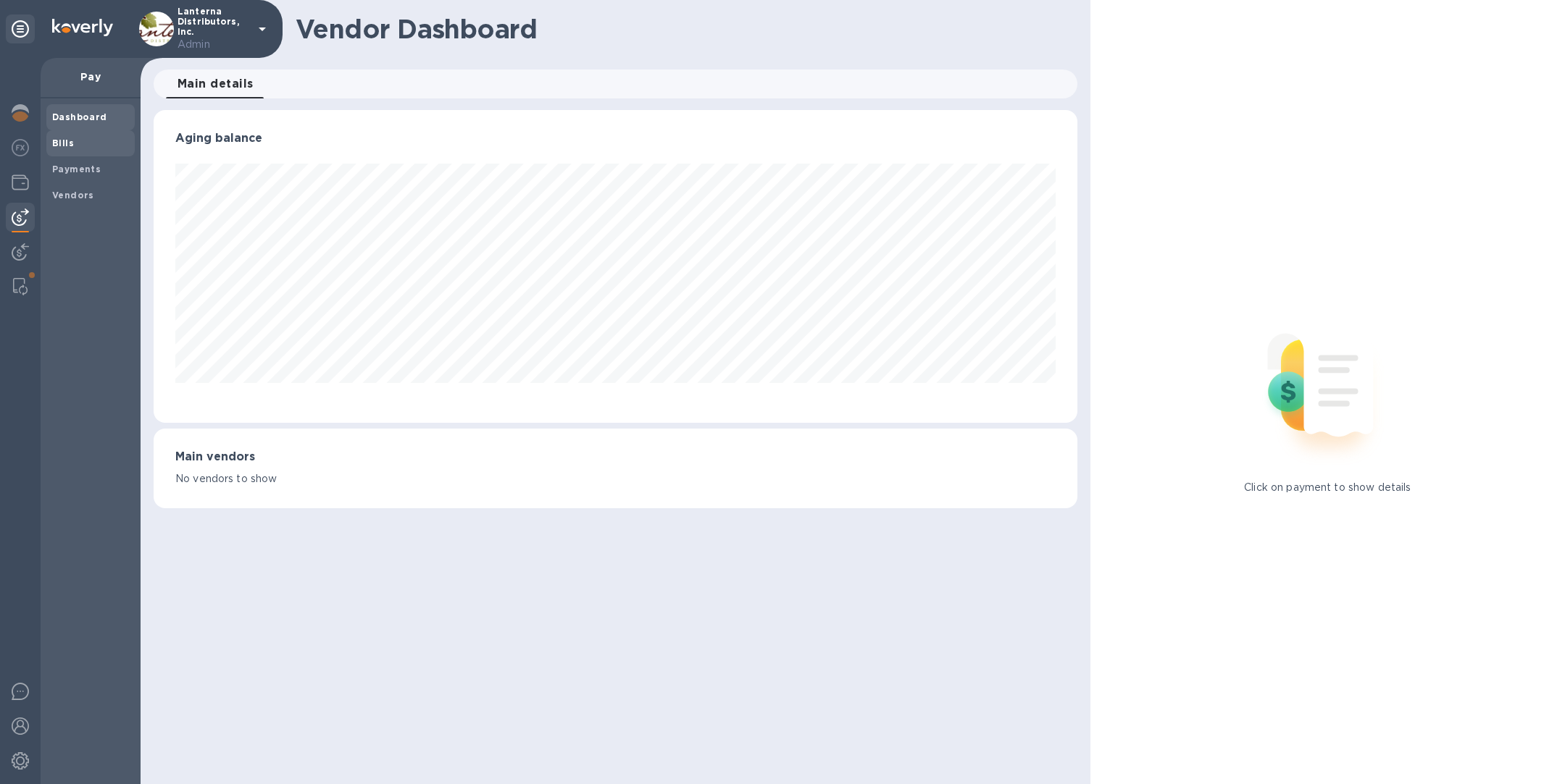
scroll to position [313, 923]
click at [57, 149] on span "Bills" at bounding box center [63, 144] width 21 height 15
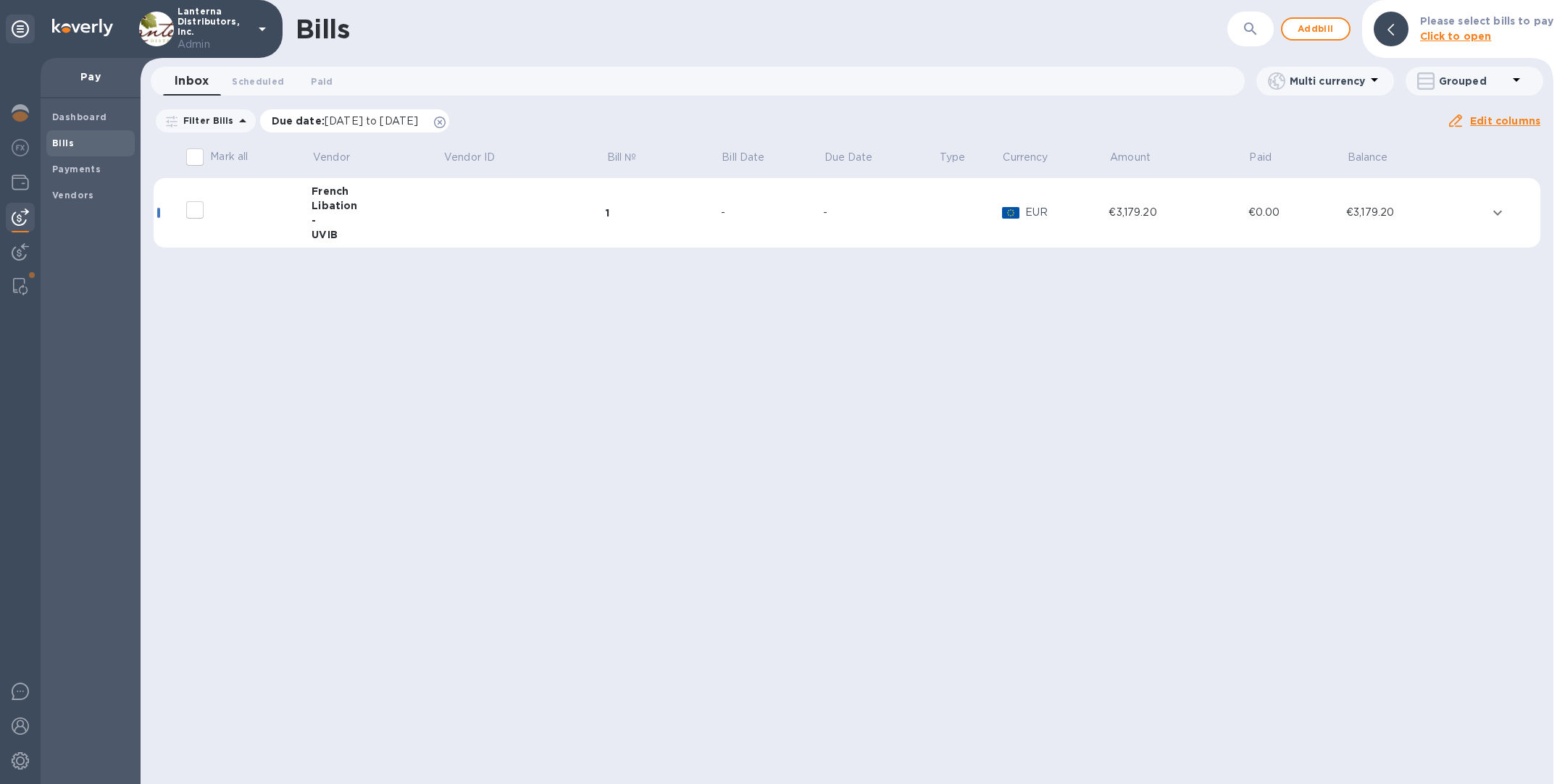
click at [445, 119] on icon at bounding box center [440, 122] width 11 height 11
click at [23, 286] on img at bounding box center [21, 287] width 15 height 18
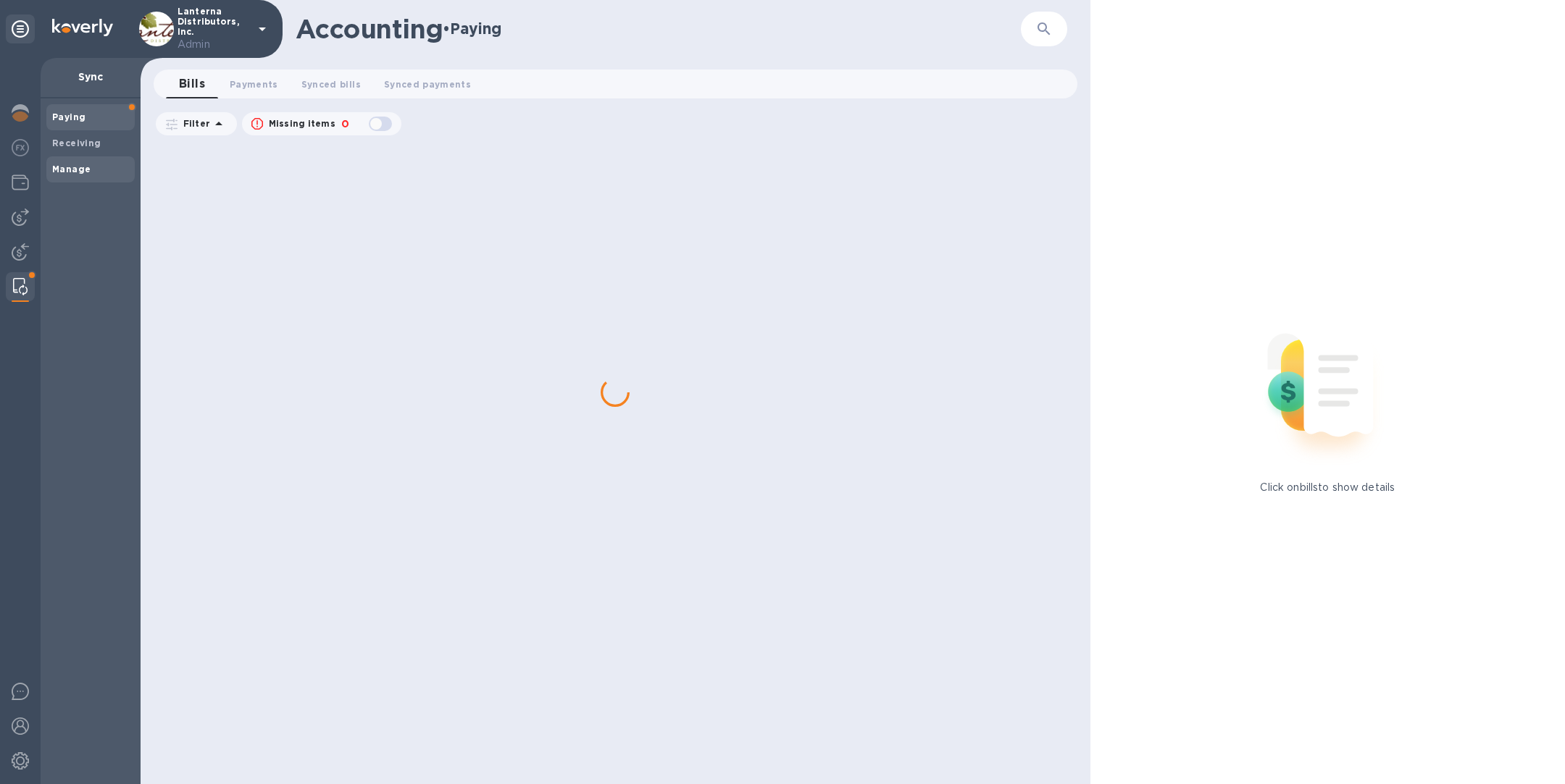
click at [92, 170] on span "Manage" at bounding box center [91, 170] width 77 height 15
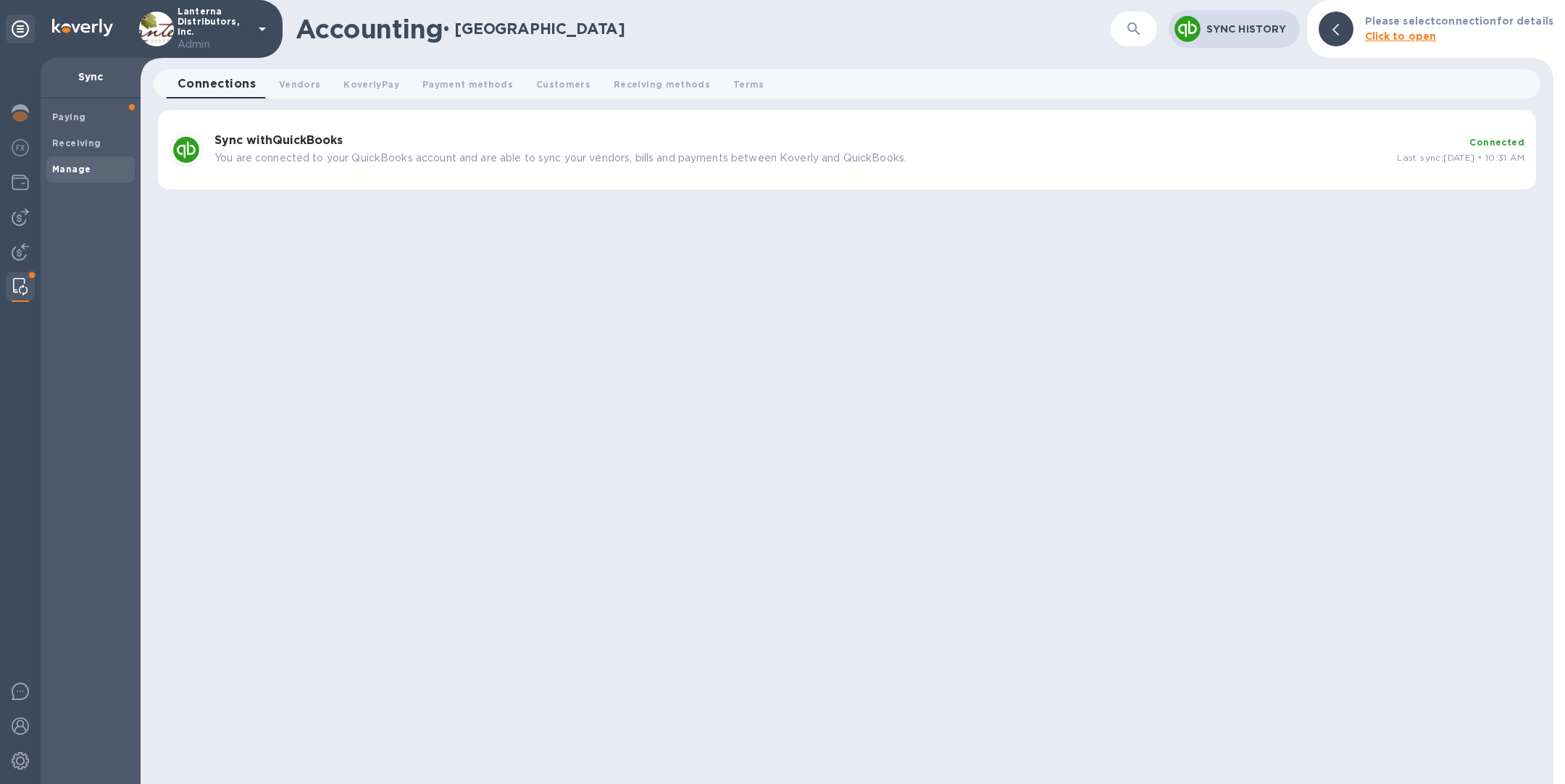
click at [522, 156] on p "You are connected to your QuickBooks account and are able to sync your vendors,…" at bounding box center [800, 158] width 1171 height 15
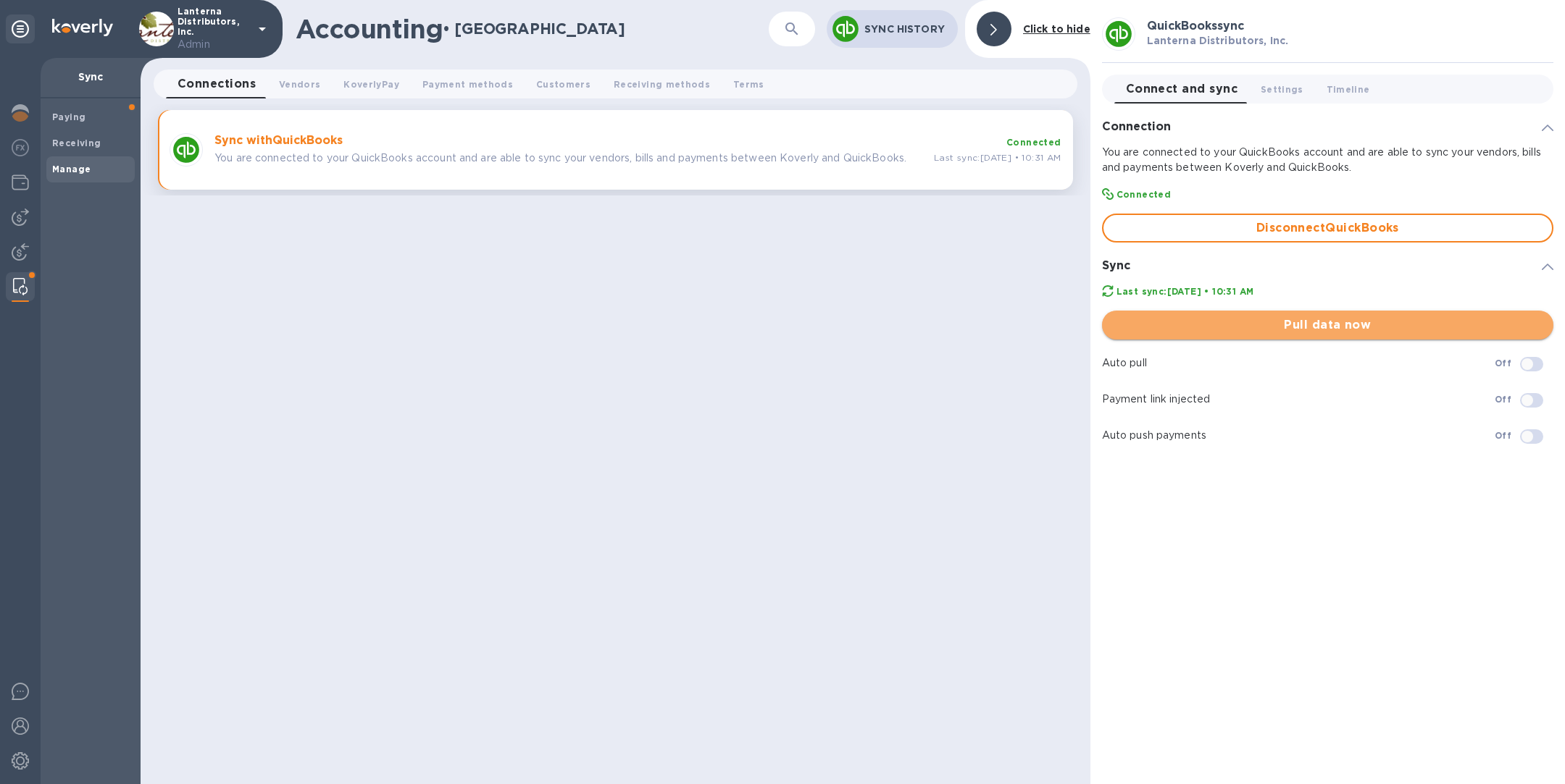
click at [1262, 329] on span "Pull data now" at bounding box center [1328, 325] width 429 height 18
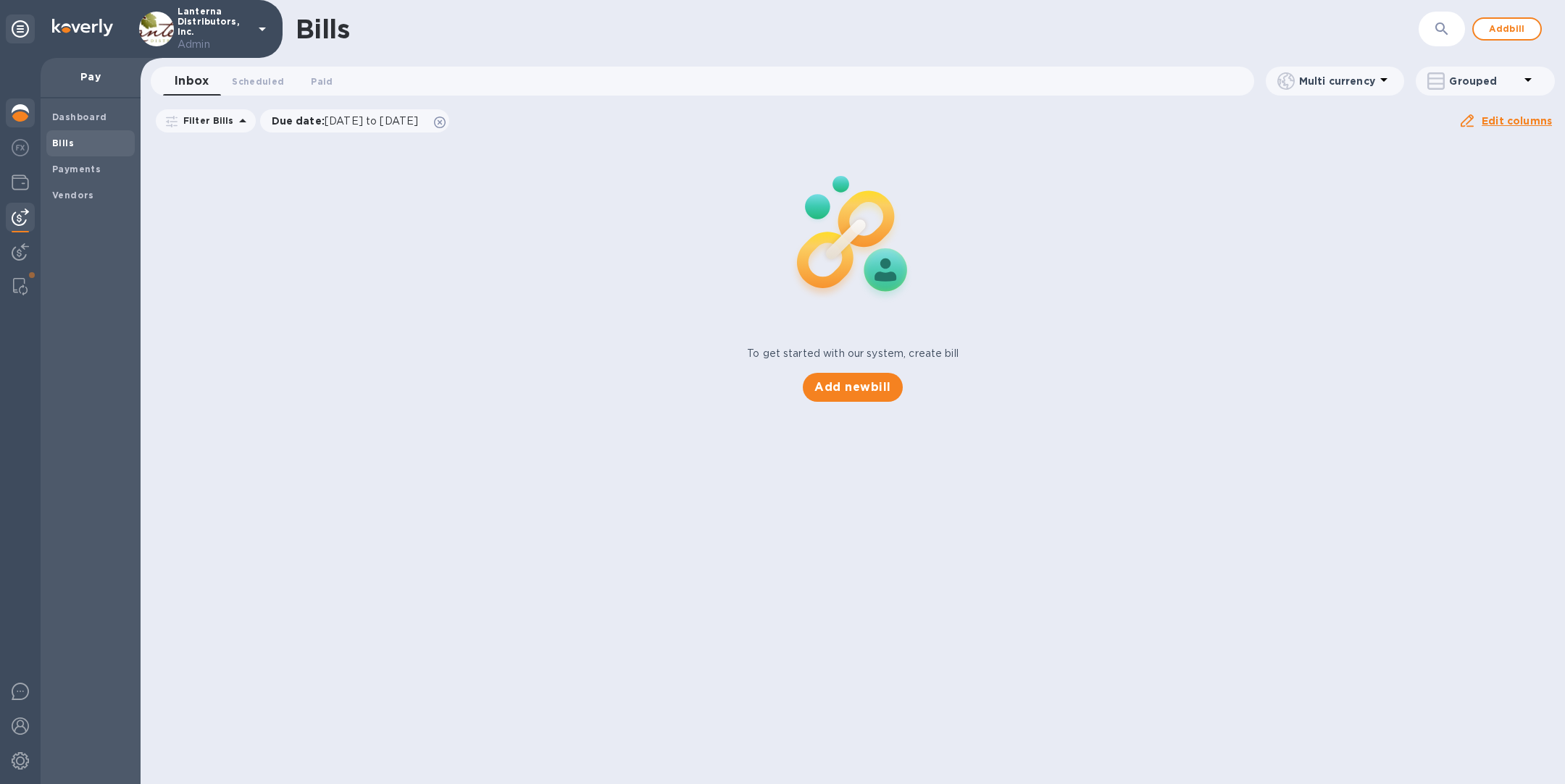
click at [18, 117] on img at bounding box center [20, 113] width 18 height 18
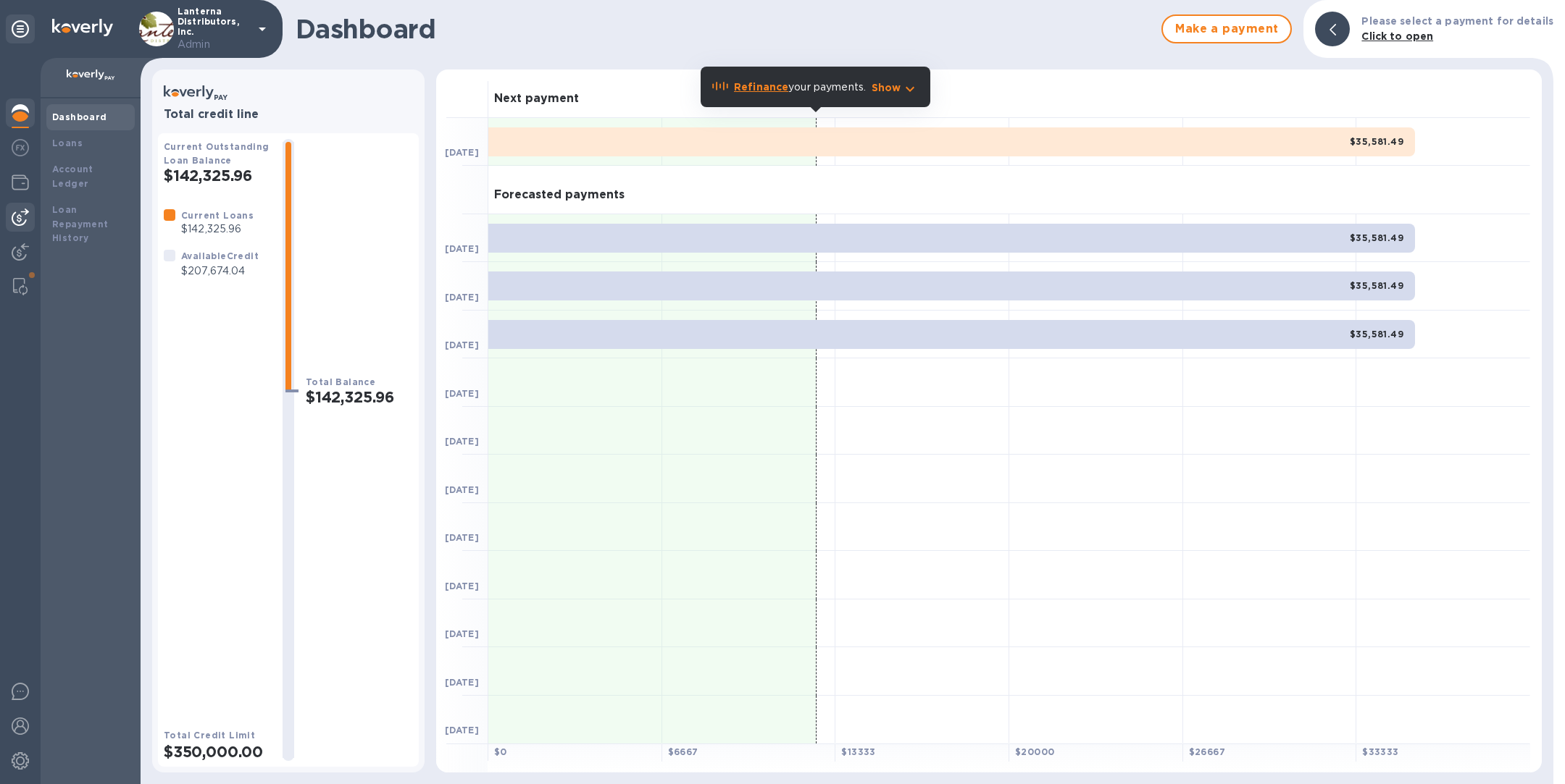
click at [21, 220] on img at bounding box center [20, 217] width 18 height 18
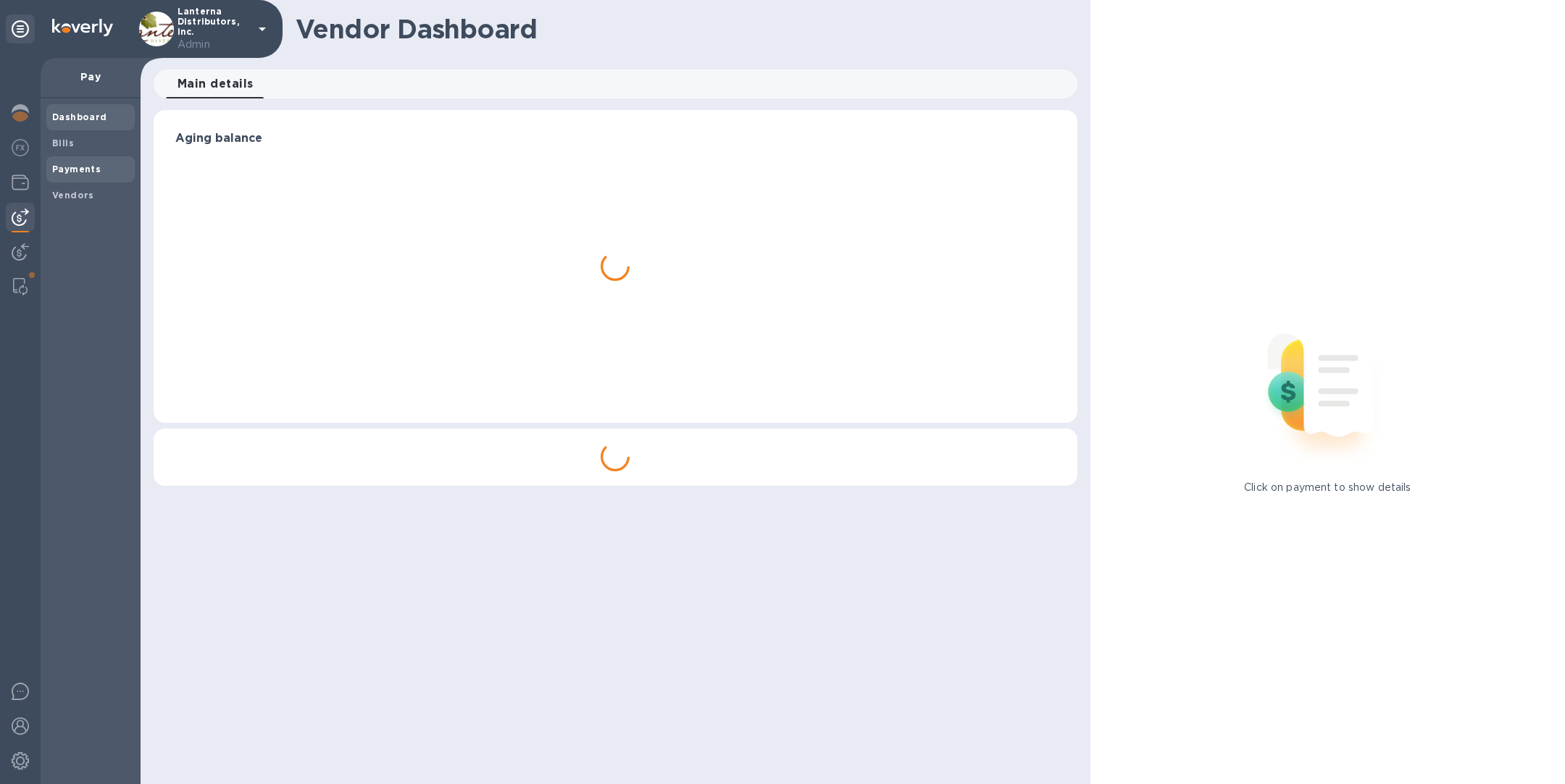
click at [92, 173] on b "Payments" at bounding box center [77, 169] width 49 height 11
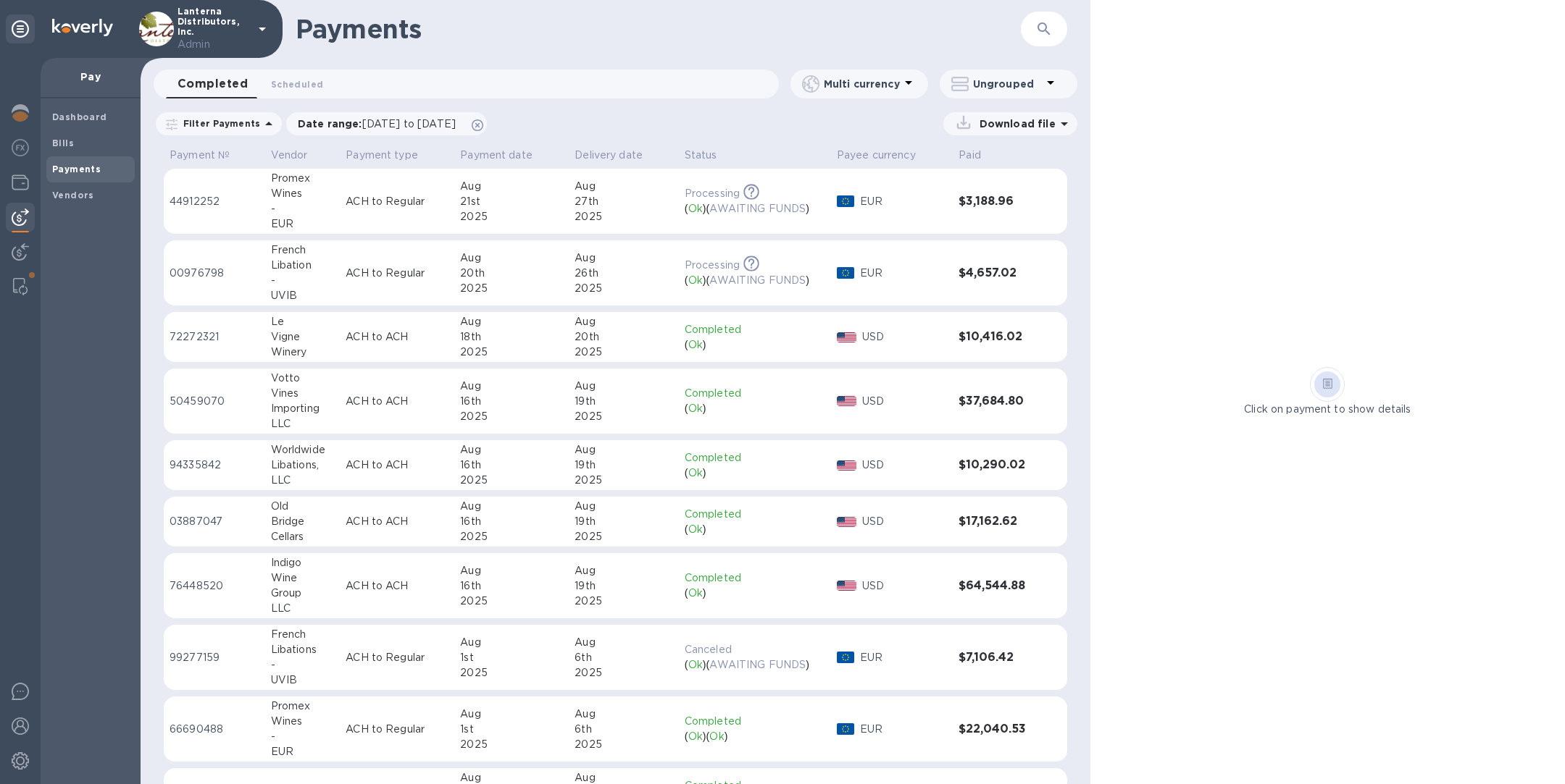
click at [544, 581] on div "16th" at bounding box center [512, 586] width 103 height 15
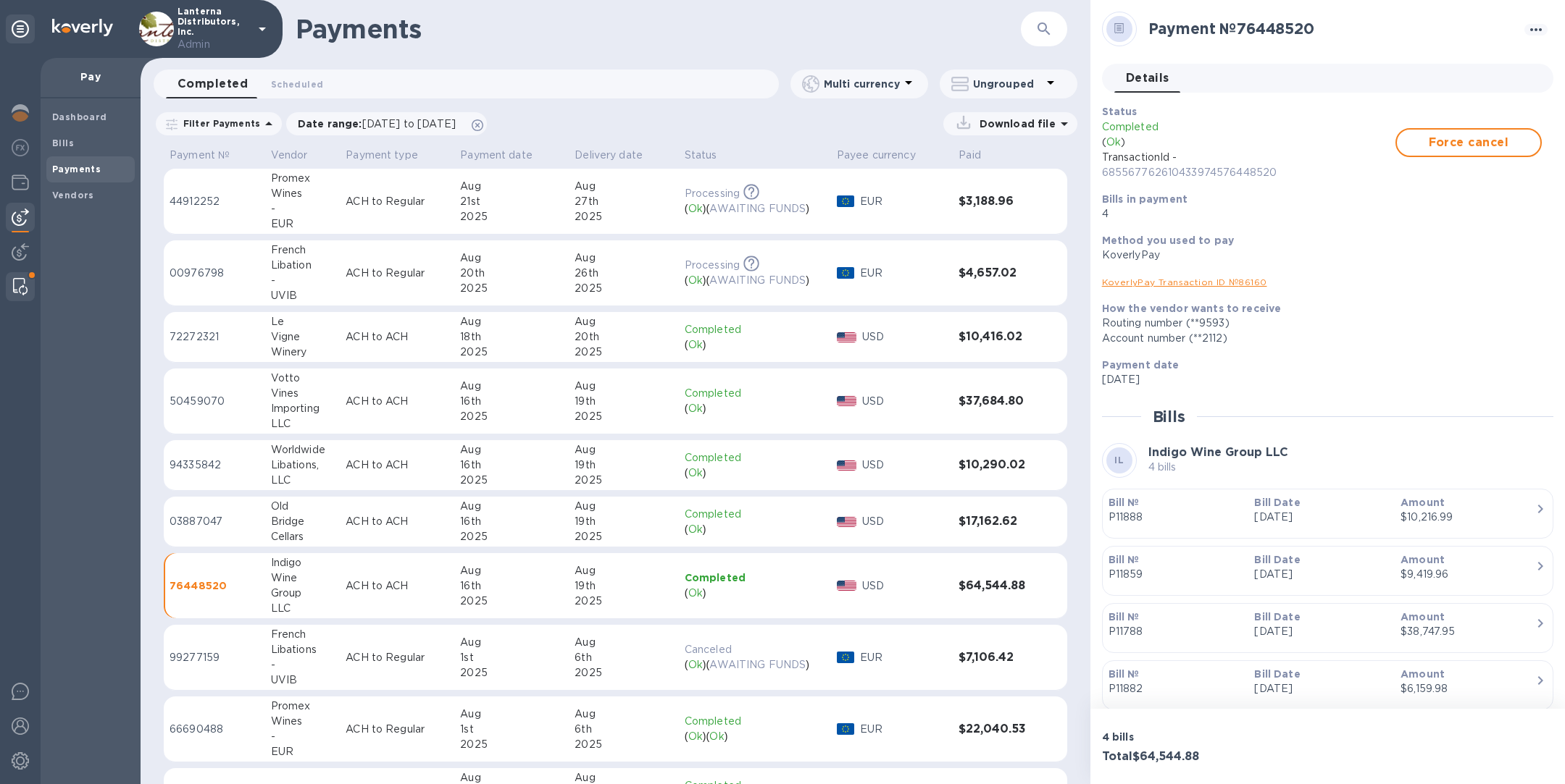
click at [21, 290] on img at bounding box center [21, 287] width 15 height 18
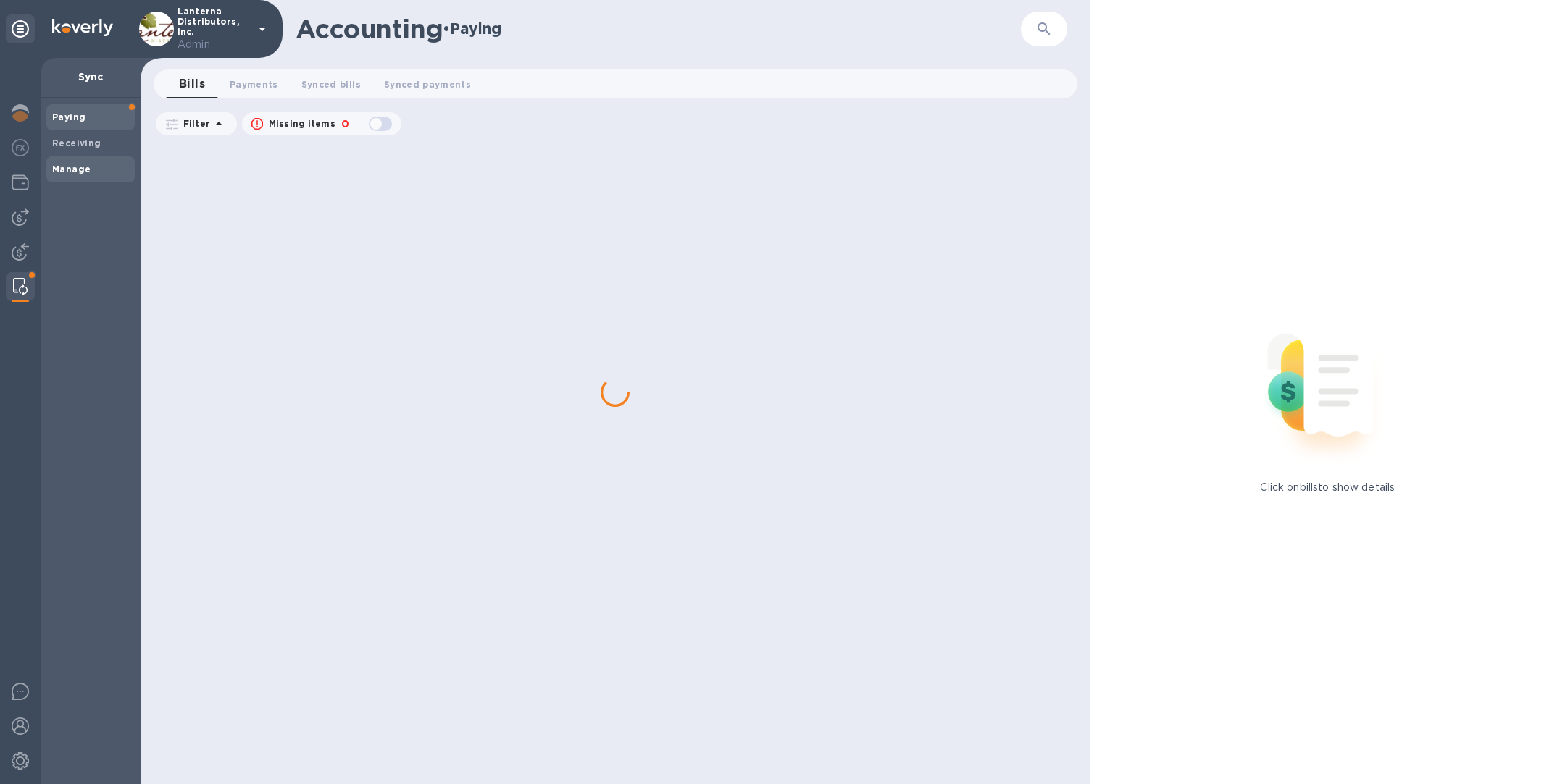
click at [92, 176] on div "Manage" at bounding box center [91, 170] width 89 height 26
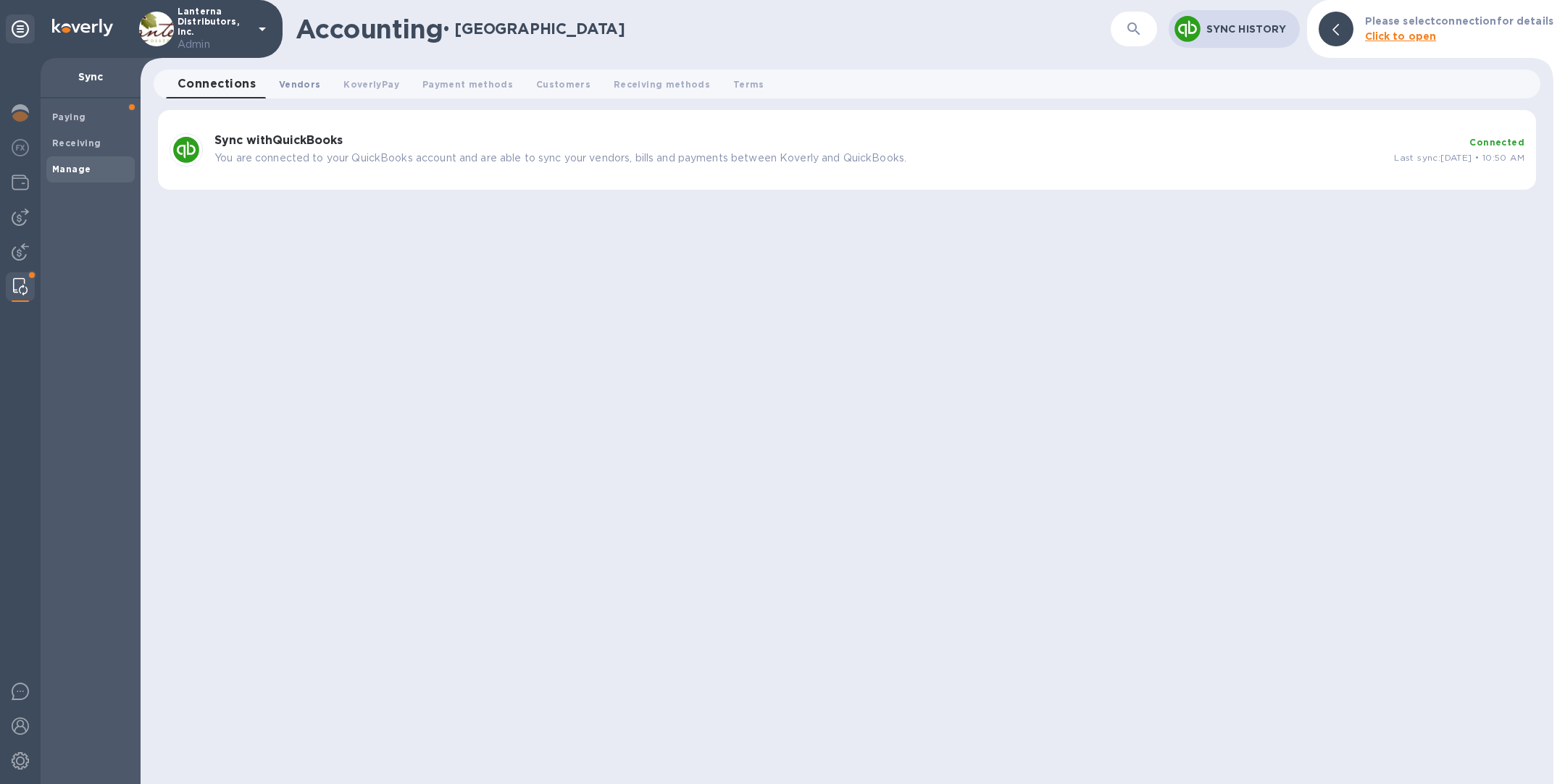
click at [306, 89] on span "Vendors 0" at bounding box center [300, 84] width 41 height 15
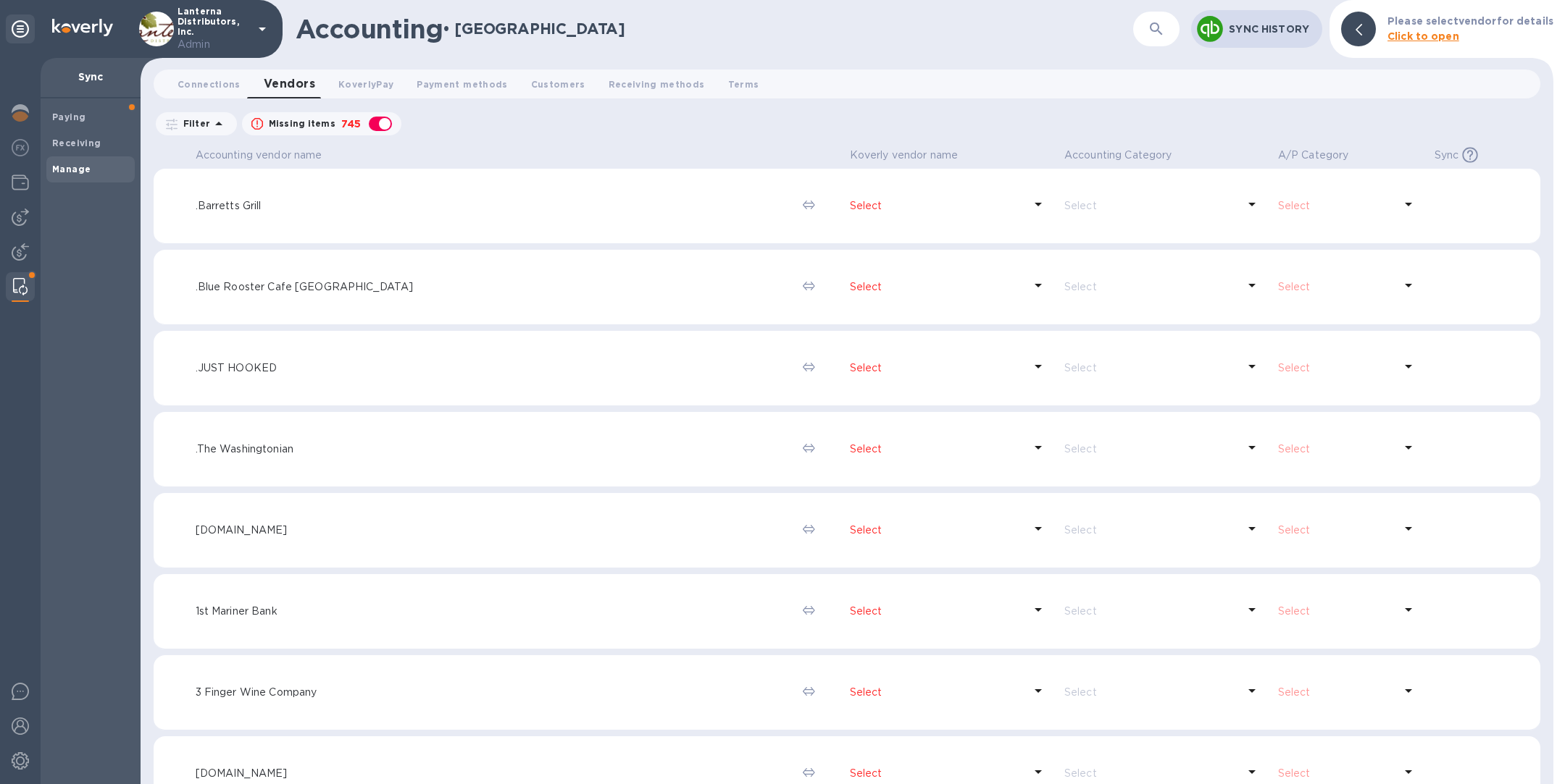
click at [385, 123] on div "button" at bounding box center [380, 124] width 29 height 21
checkbox input "false"
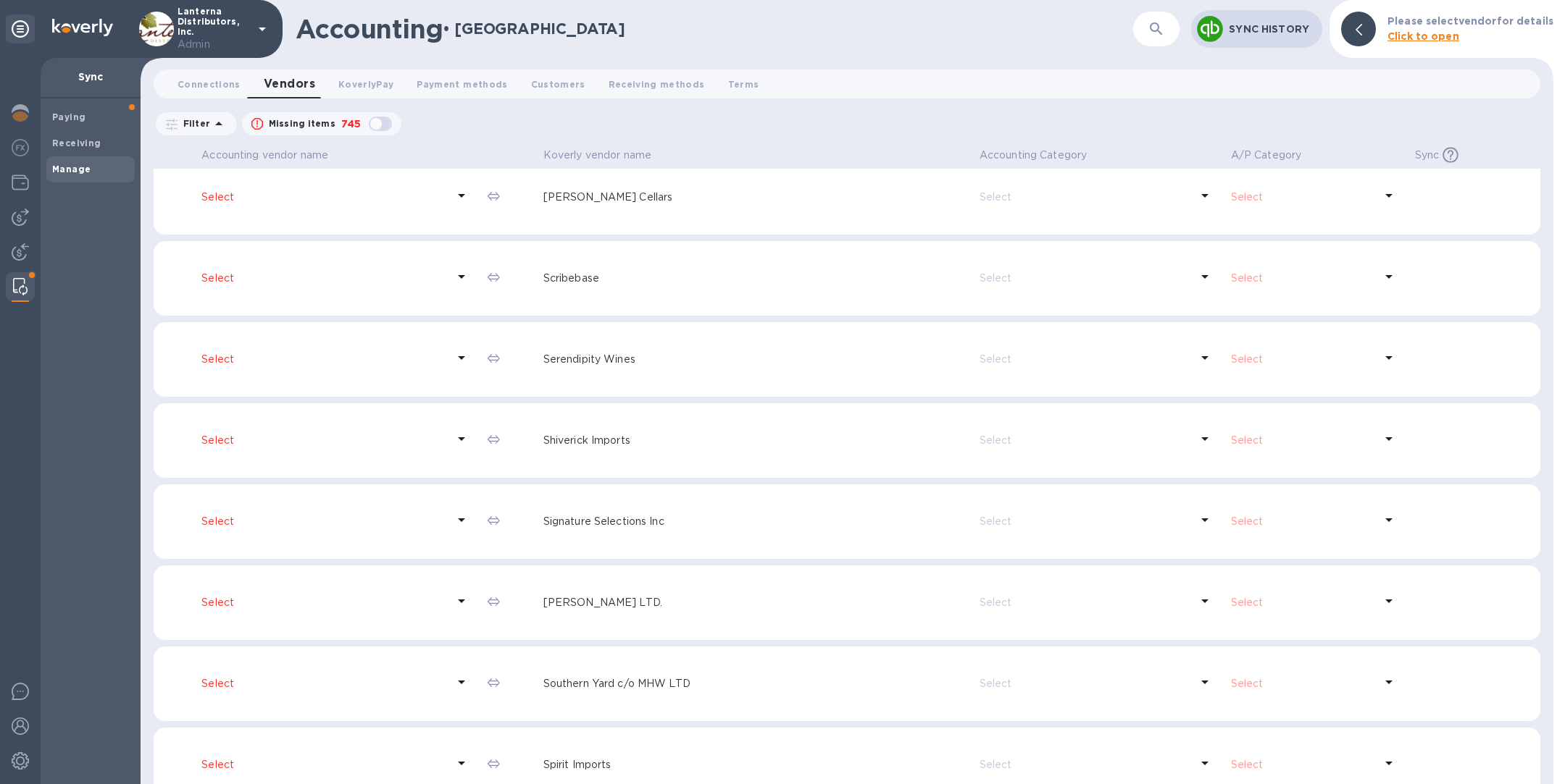
scroll to position [7715, 0]
